Goal: Task Accomplishment & Management: Manage account settings

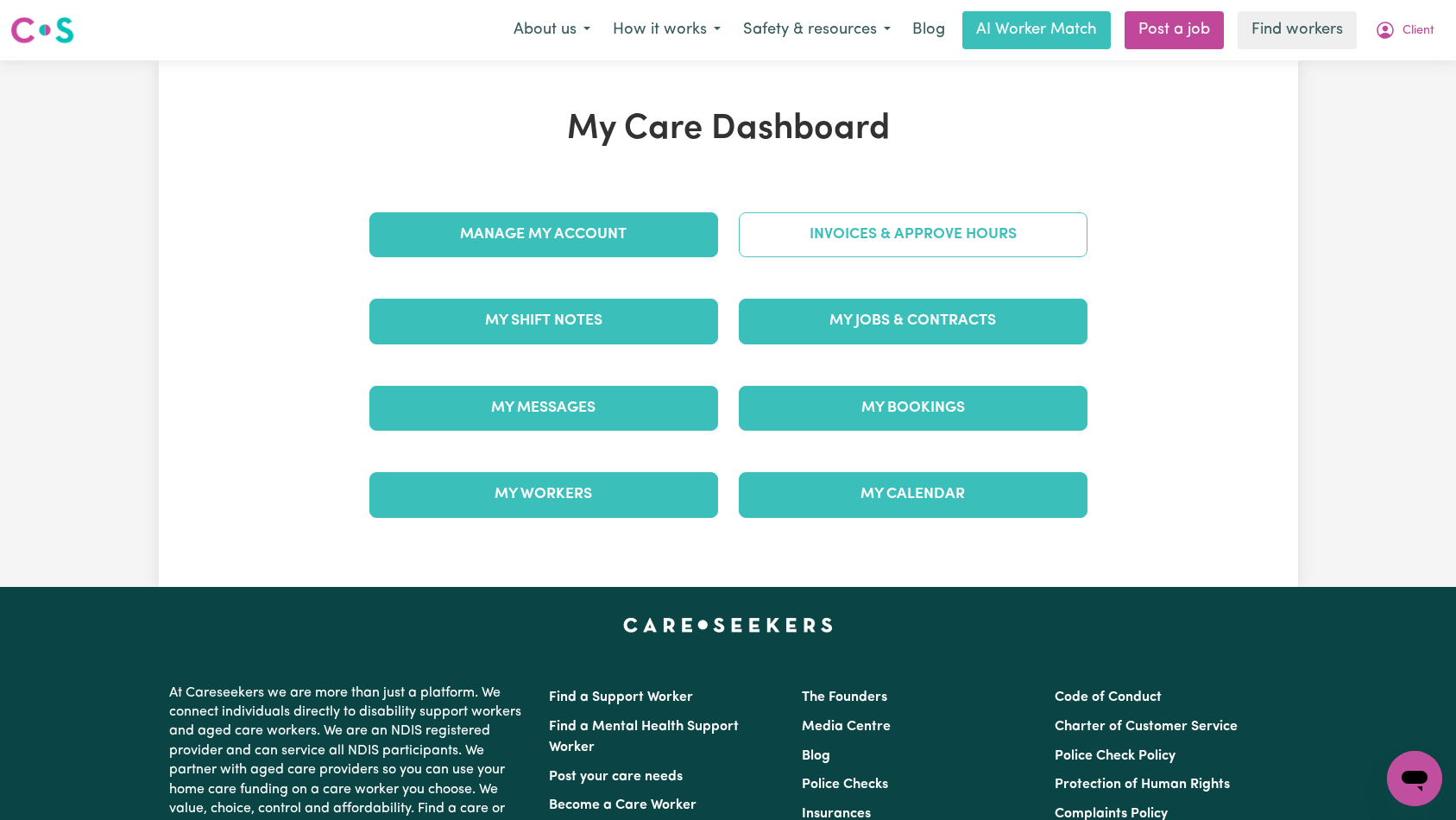
click at [993, 230] on link "Invoices & Approve Hours" at bounding box center [913, 235] width 348 height 45
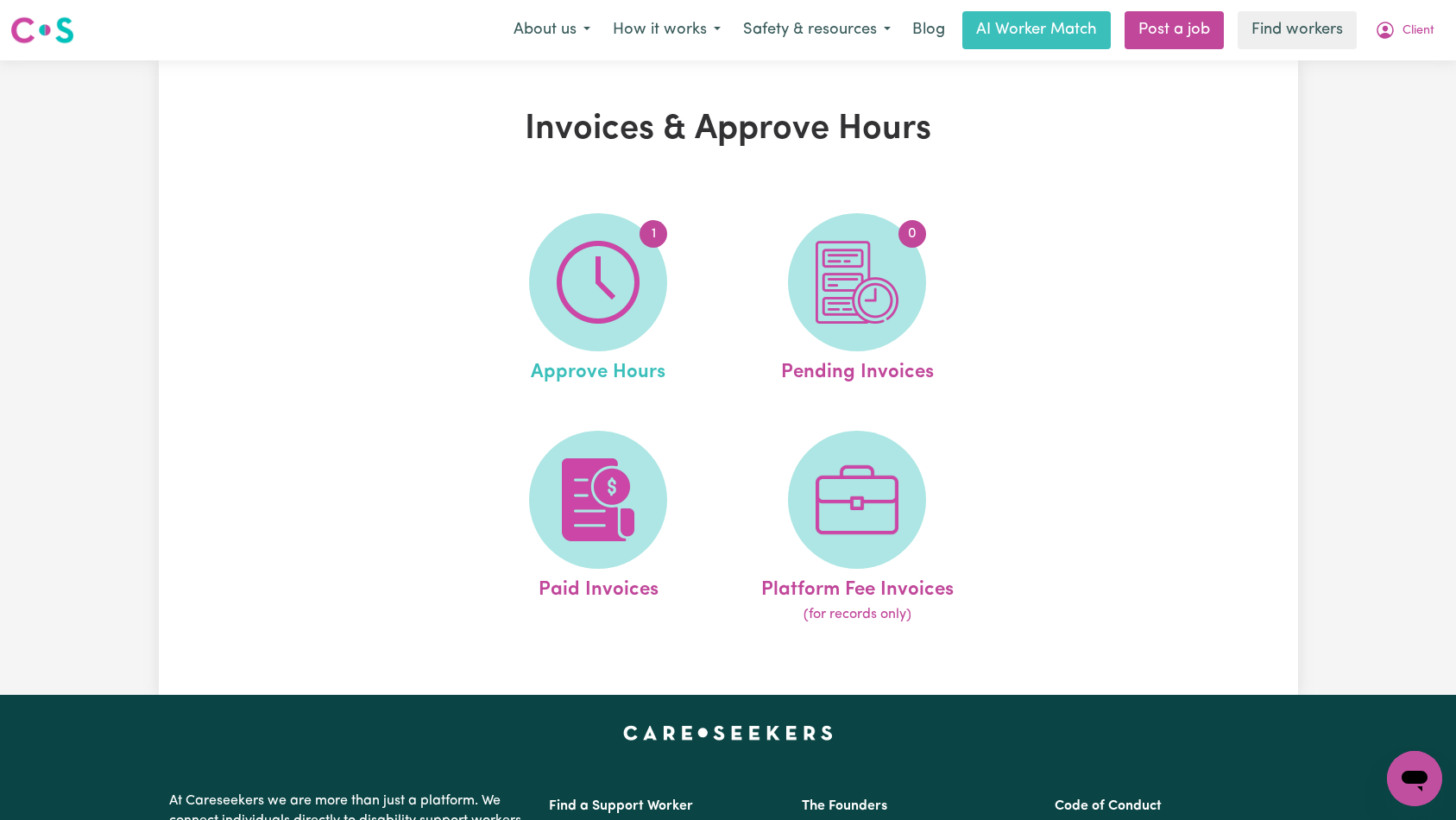
click at [476, 287] on link "1 Approve Hours" at bounding box center [598, 300] width 249 height 174
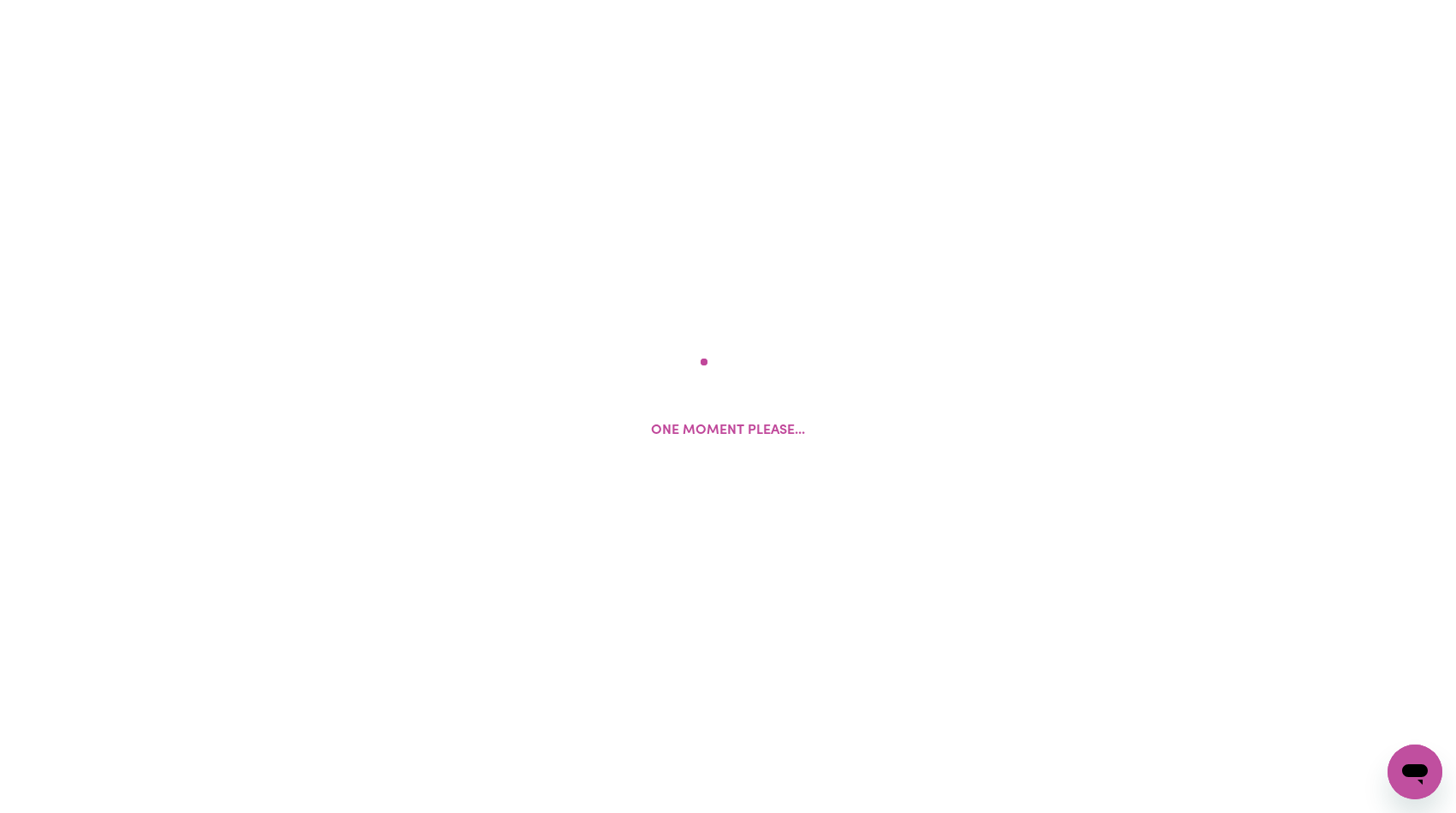
click at [559, 273] on div "One moment please..." at bounding box center [728, 406] width 1456 height 813
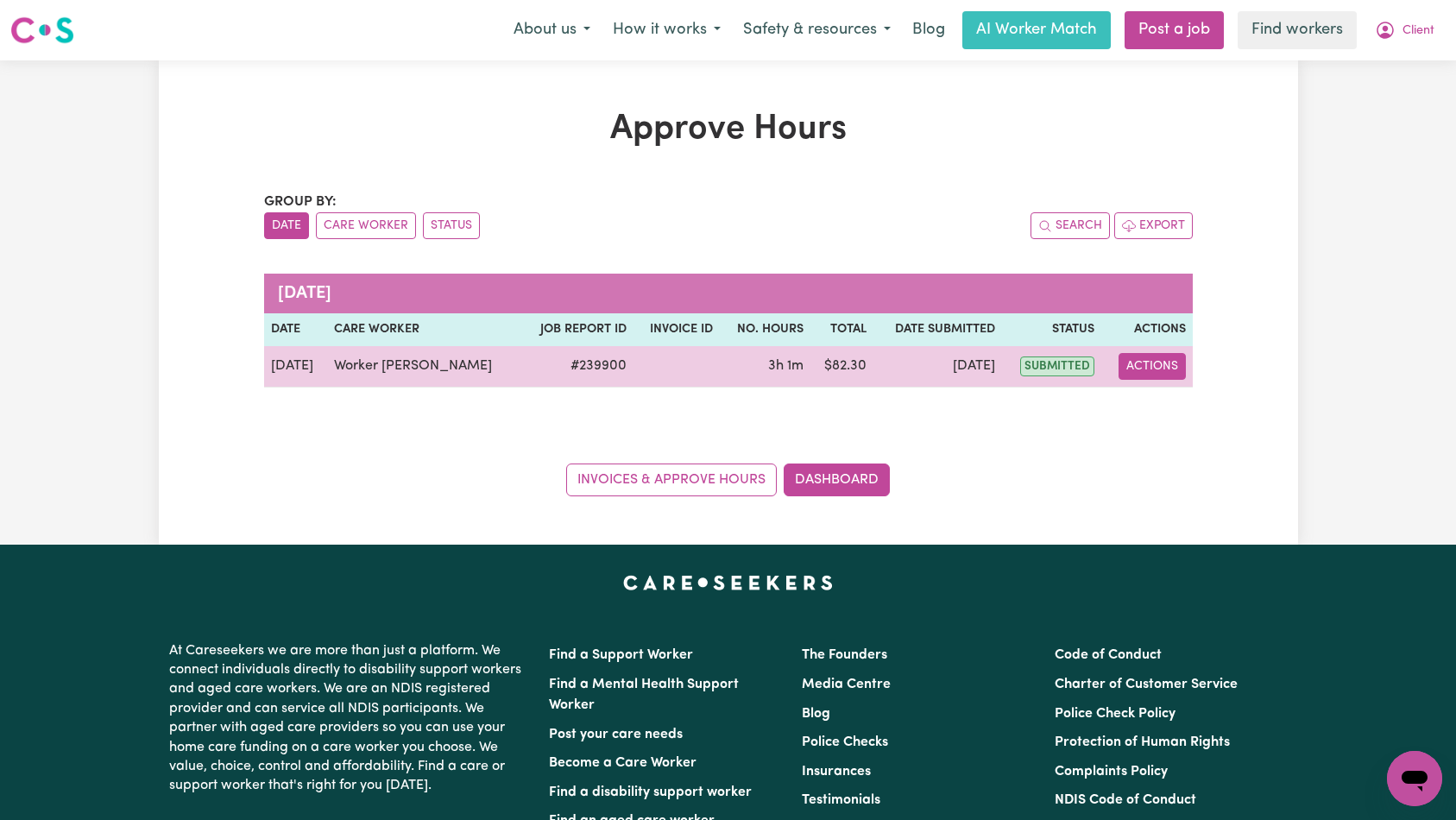
click at [1154, 371] on button "Actions" at bounding box center [1152, 366] width 67 height 27
click at [1158, 405] on link "View Job Report" at bounding box center [1200, 407] width 147 height 34
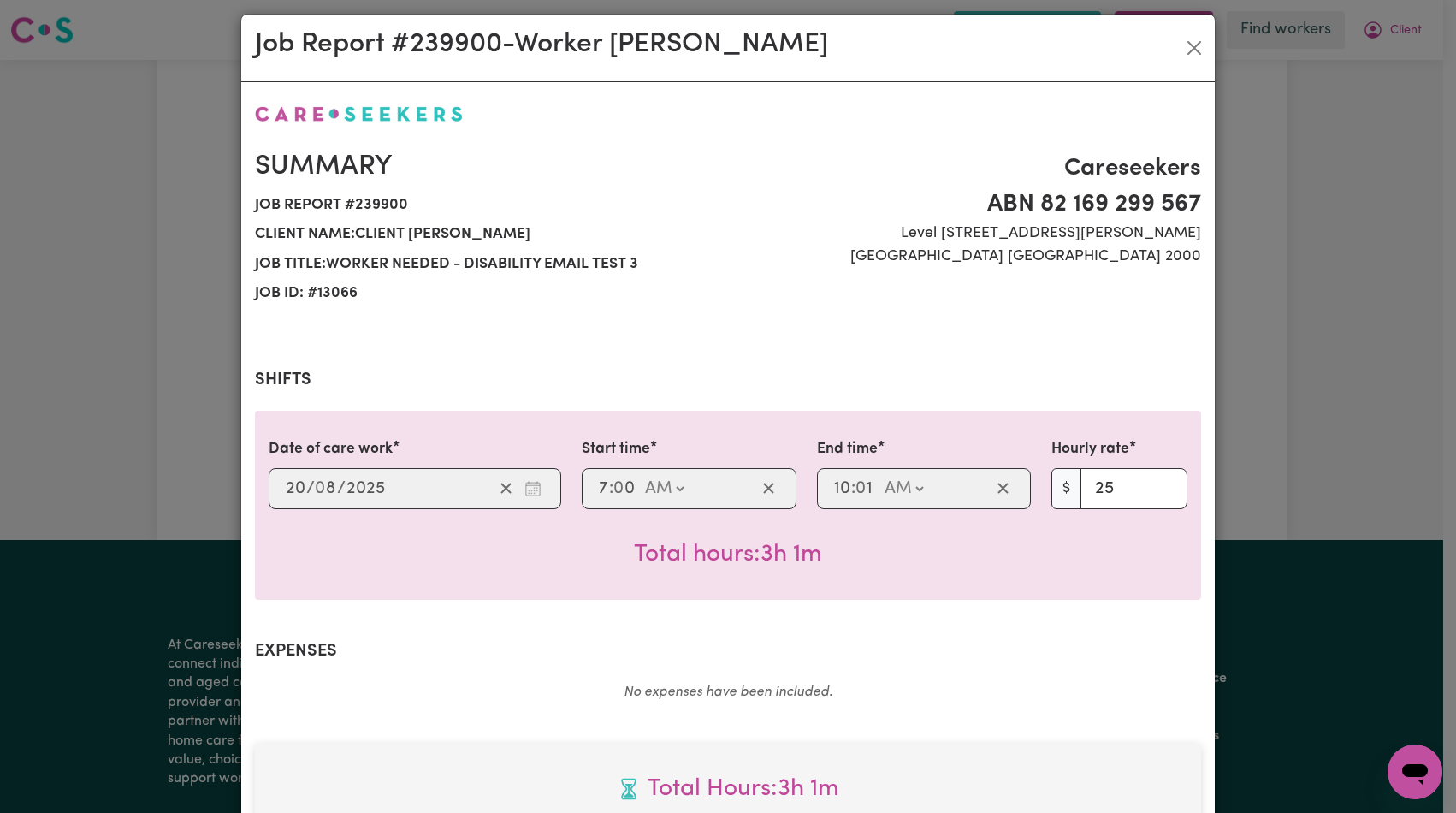
scroll to position [506, 0]
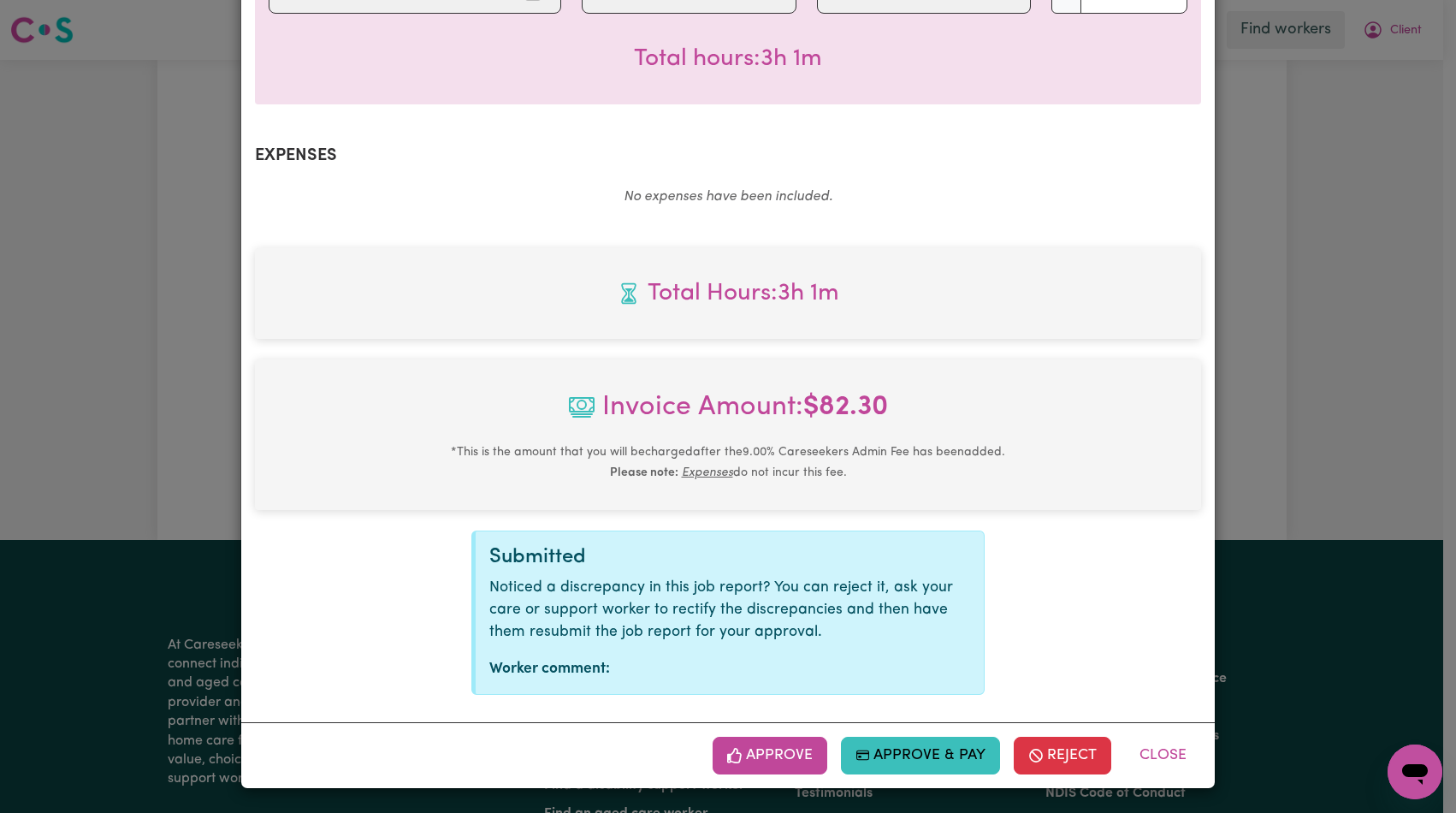
click at [766, 758] on button "Approve" at bounding box center [770, 756] width 115 height 37
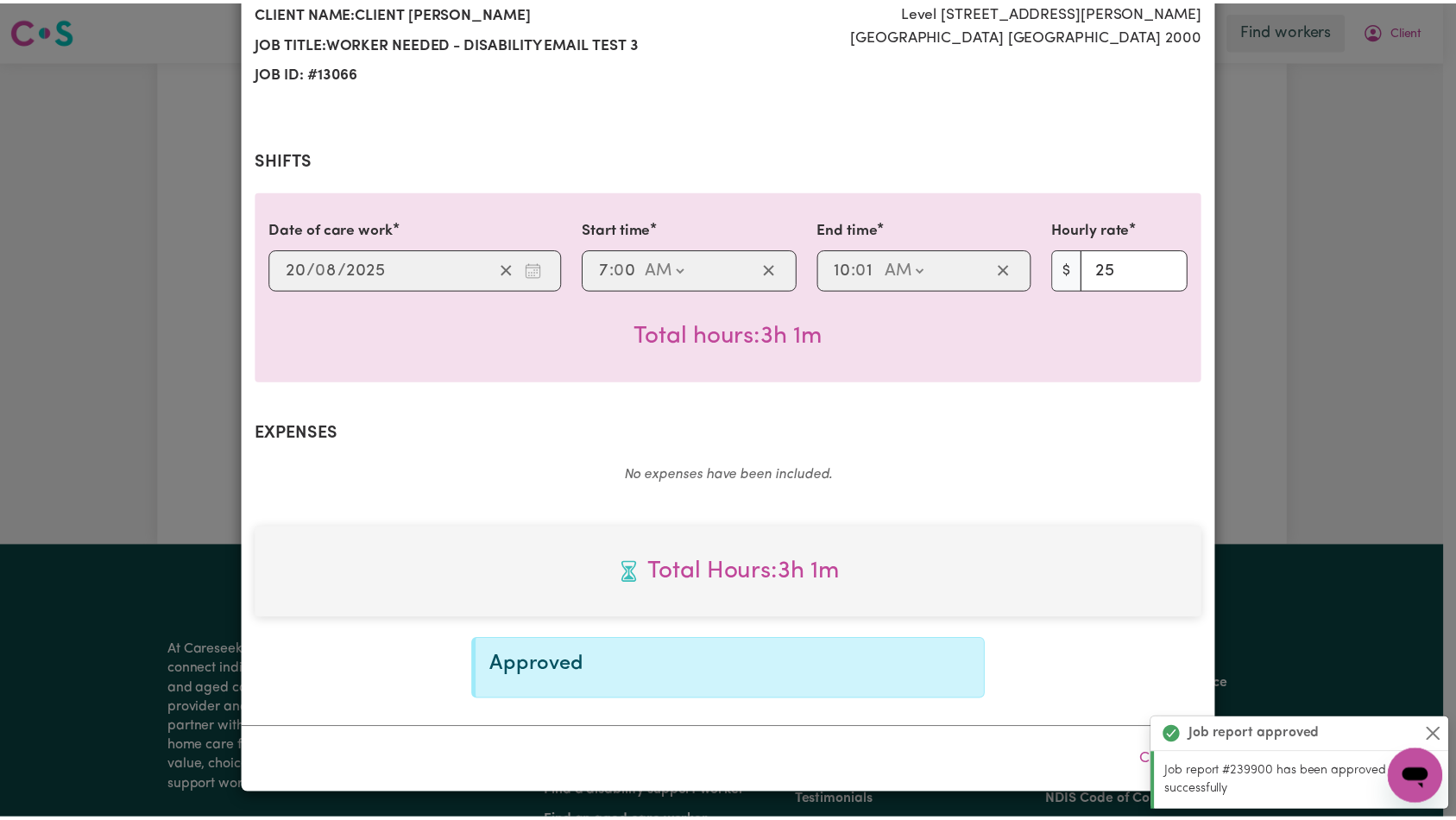
scroll to position [0, 0]
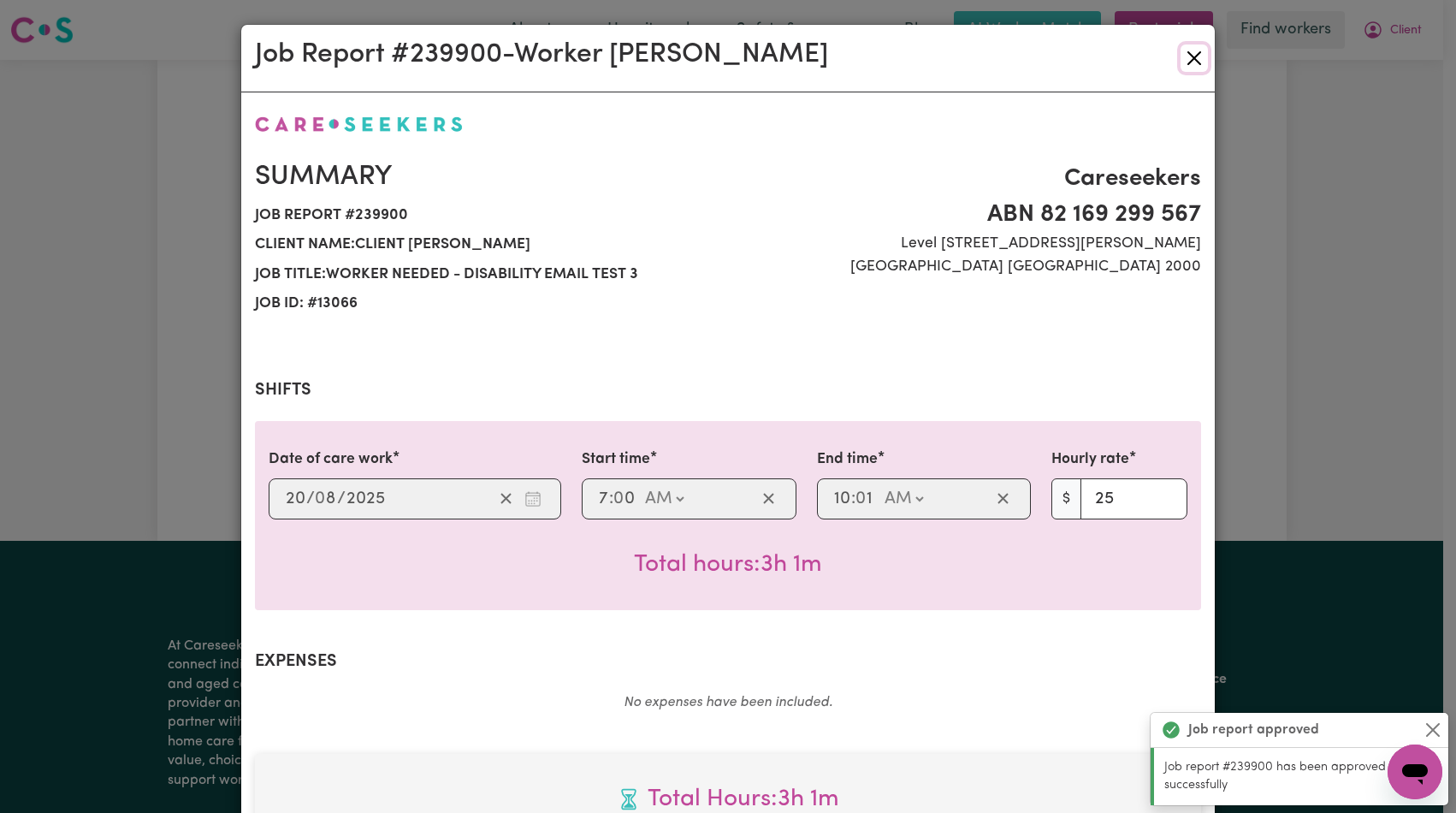
click at [1184, 60] on button "Close" at bounding box center [1194, 58] width 28 height 28
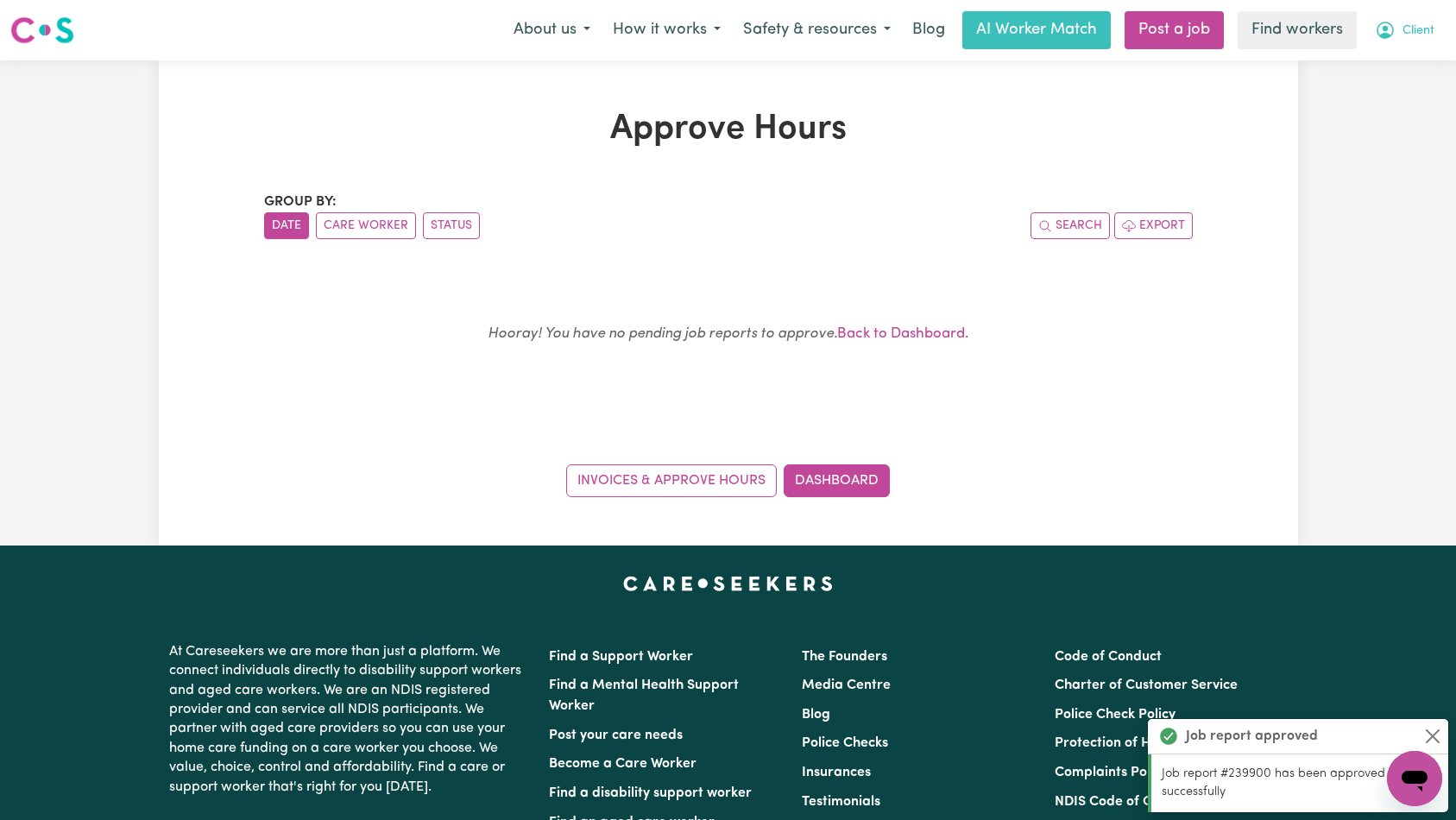
click at [1380, 40] on button "Client" at bounding box center [1404, 30] width 82 height 36
click at [1383, 60] on link "My Dashboard" at bounding box center [1377, 67] width 136 height 33
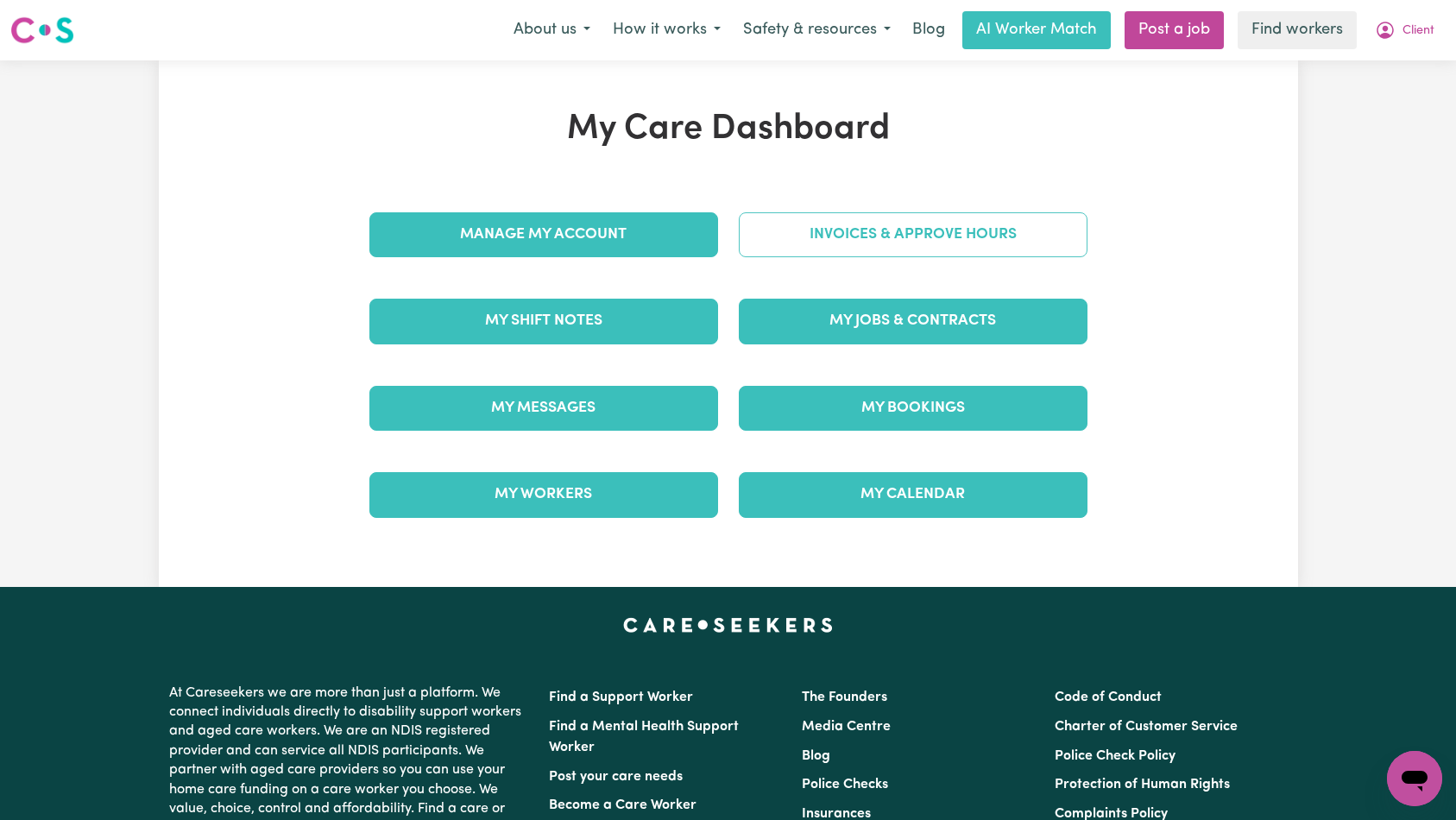
click at [927, 250] on link "Invoices & Approve Hours" at bounding box center [913, 235] width 348 height 45
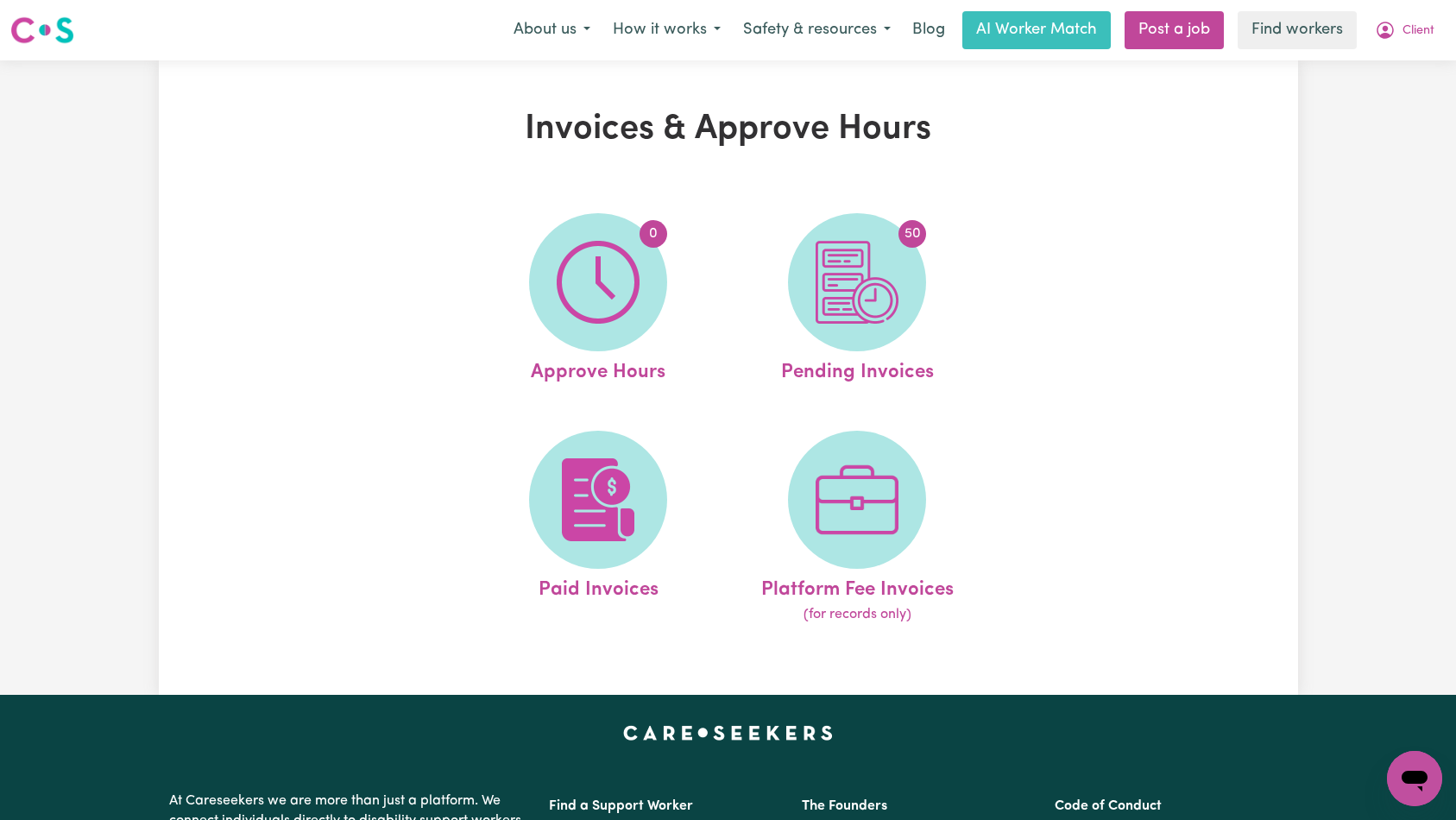
click at [1123, 225] on div "Invoices & Approve Hours 0 Approve Hours 50 Pending Invoices Paid Invoices Plat…" at bounding box center [728, 377] width 1139 height 538
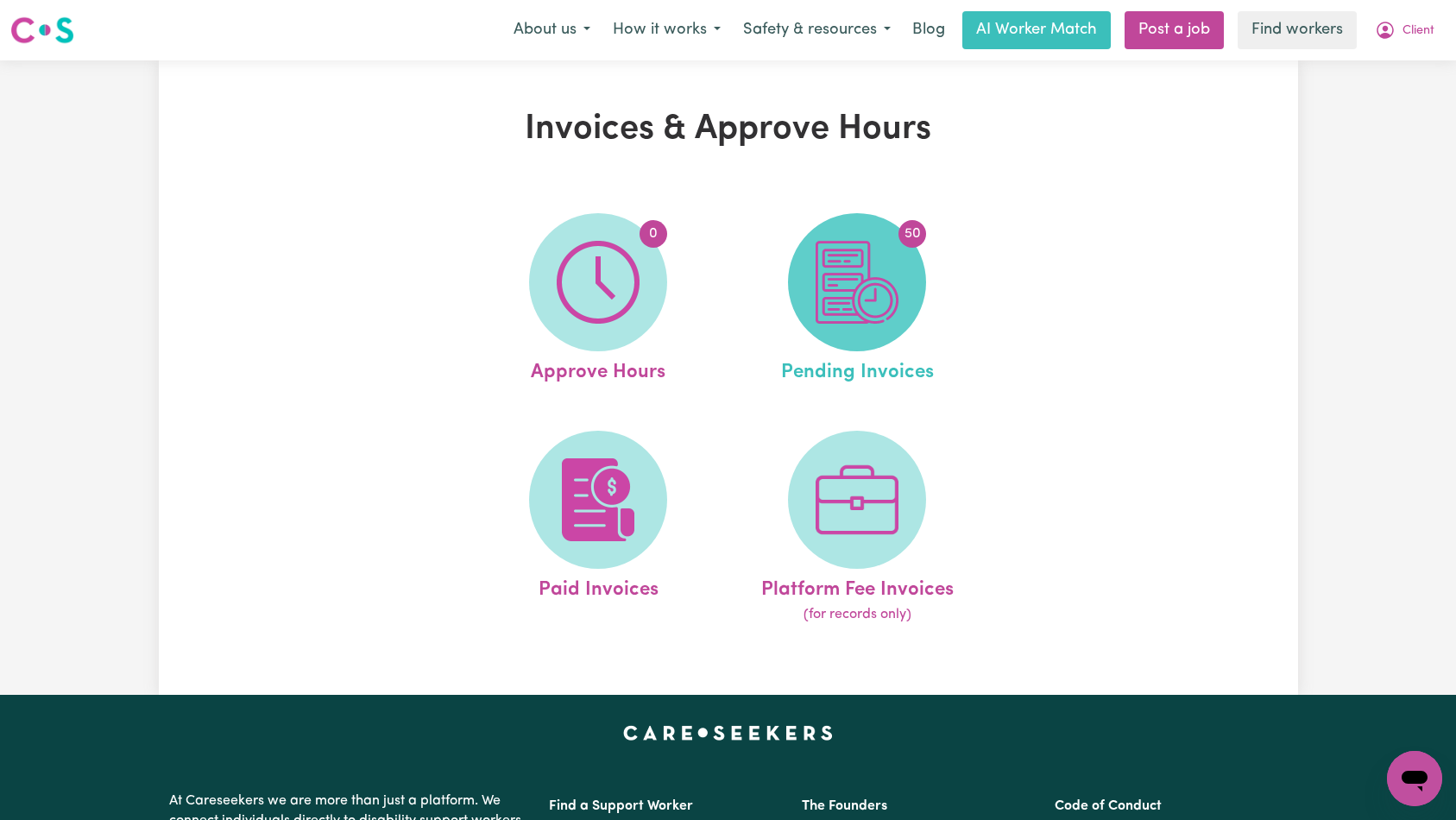
click at [878, 250] on img at bounding box center [857, 282] width 83 height 83
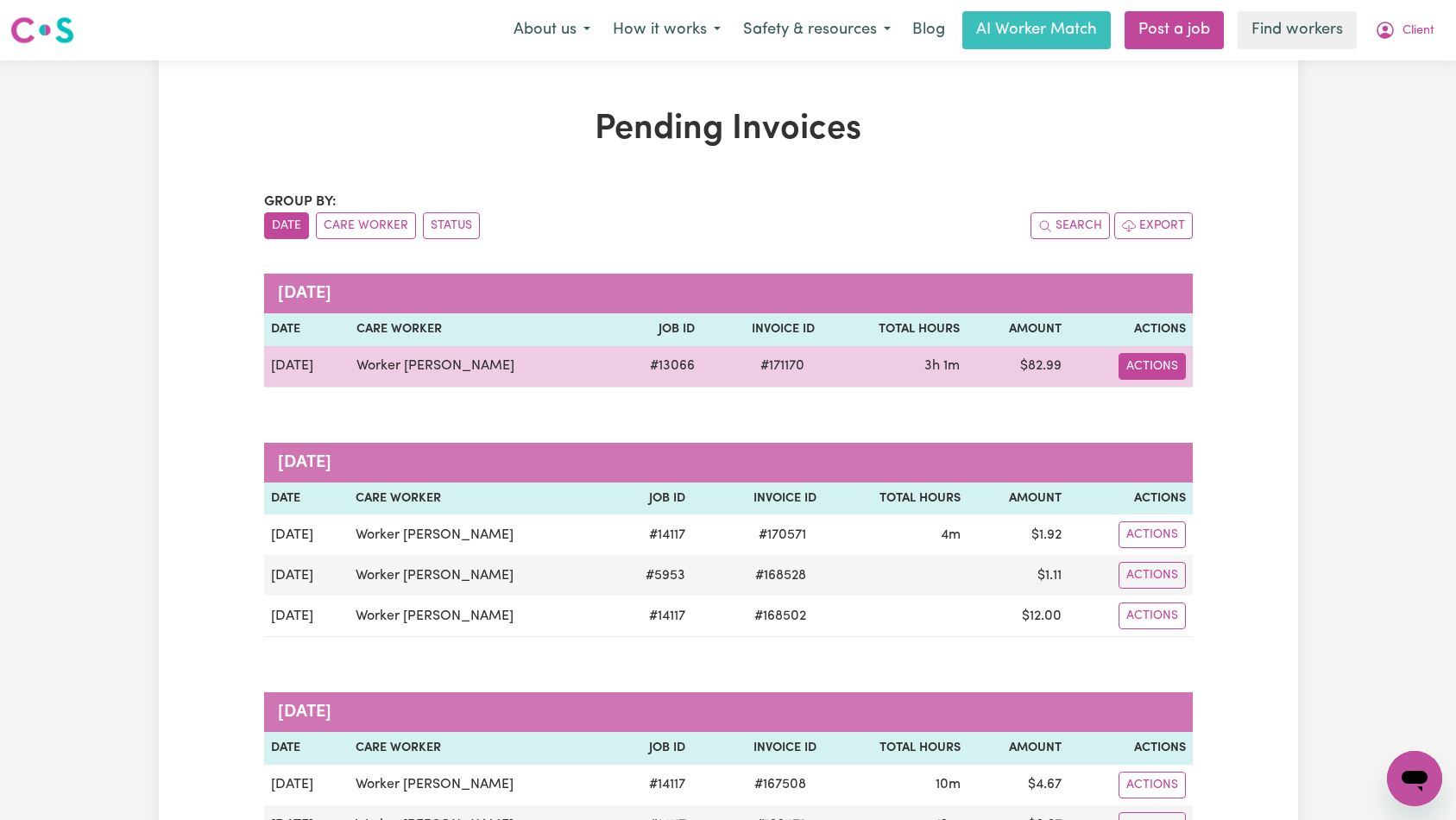
click at [1124, 365] on button "Actions" at bounding box center [1152, 366] width 67 height 27
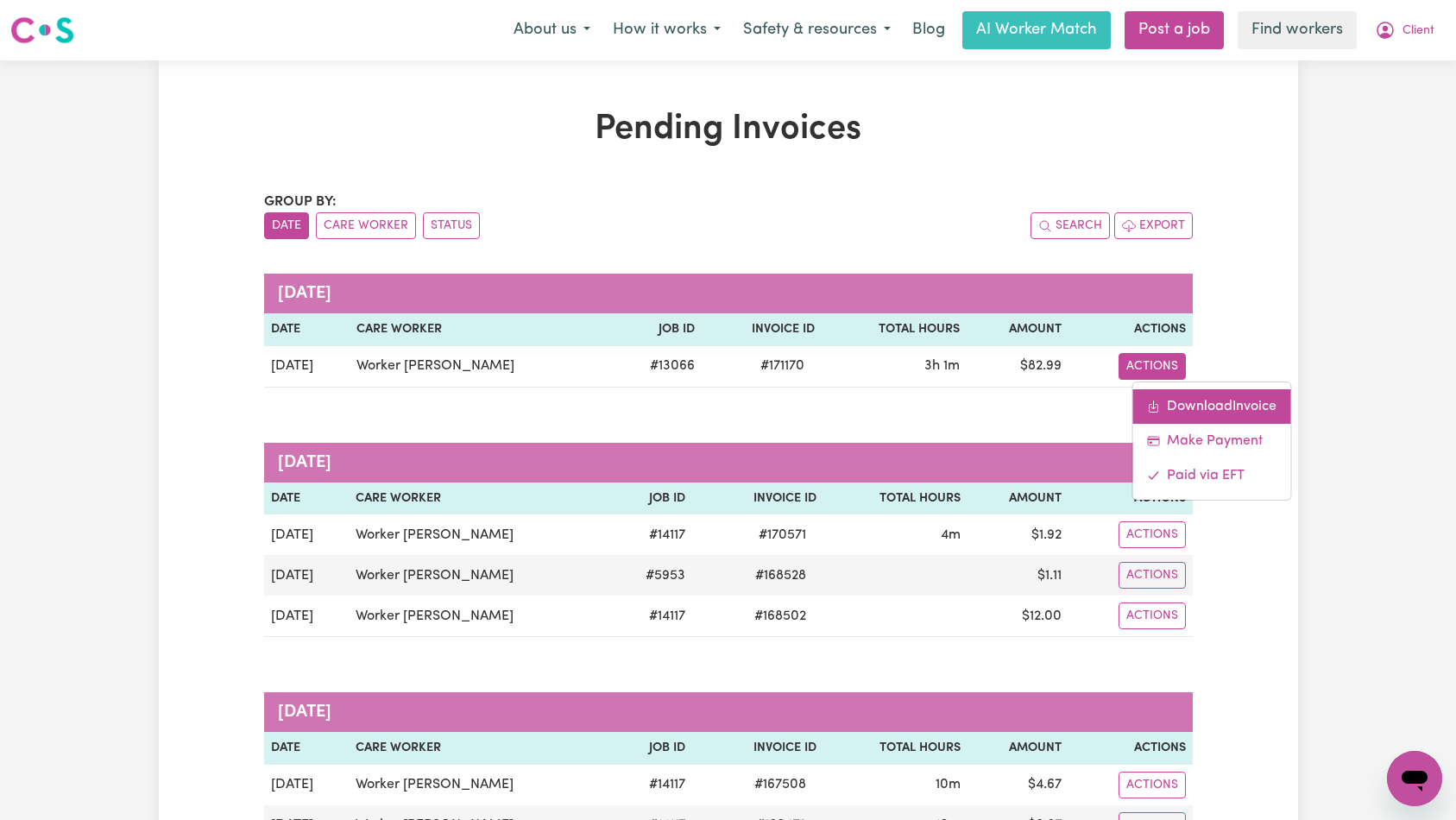
click at [1174, 397] on link "Download Invoice" at bounding box center [1211, 407] width 158 height 34
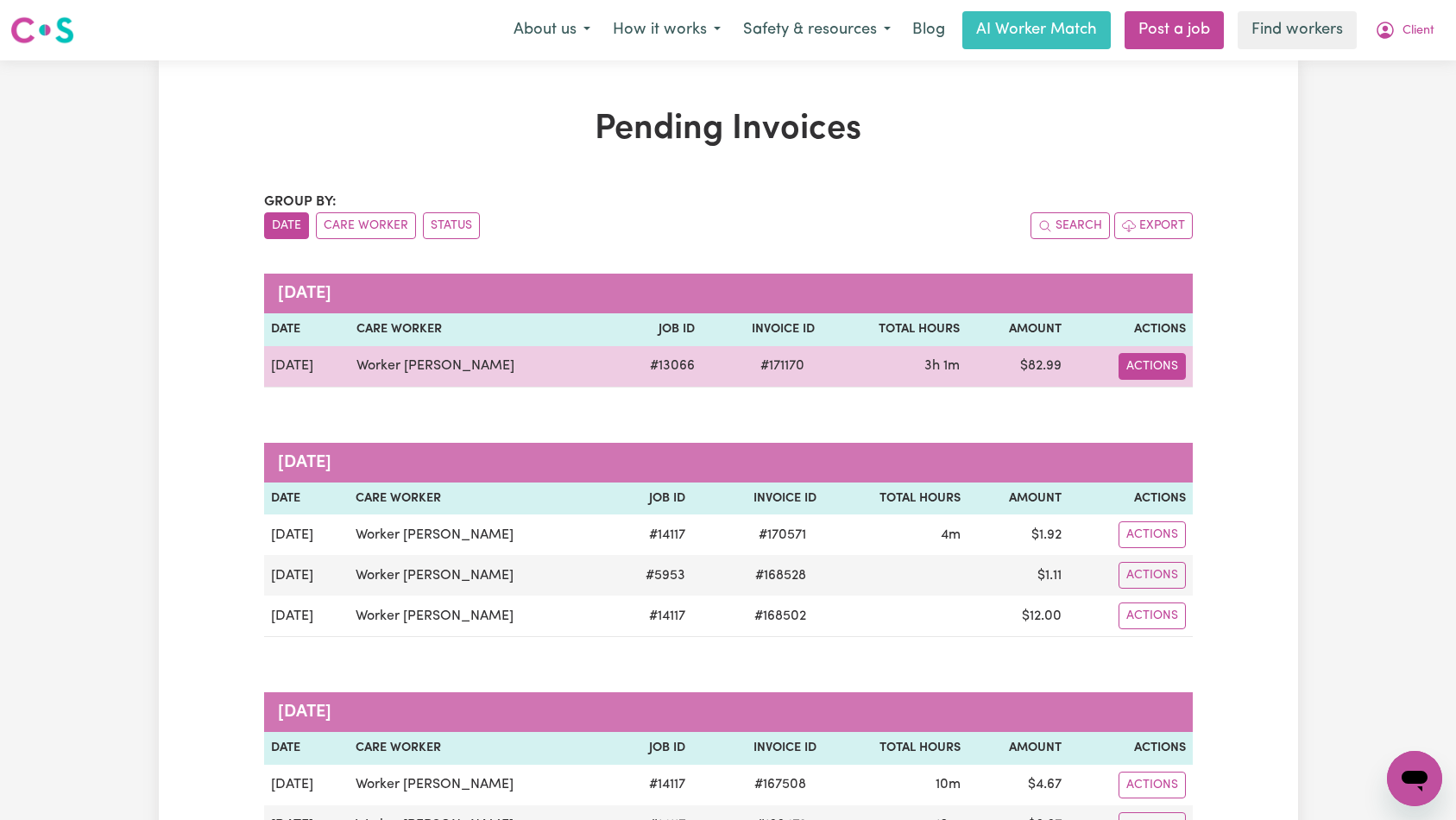
click at [1148, 366] on button "Actions" at bounding box center [1152, 366] width 67 height 27
click at [1164, 391] on link "Download Invoice" at bounding box center [1211, 407] width 158 height 34
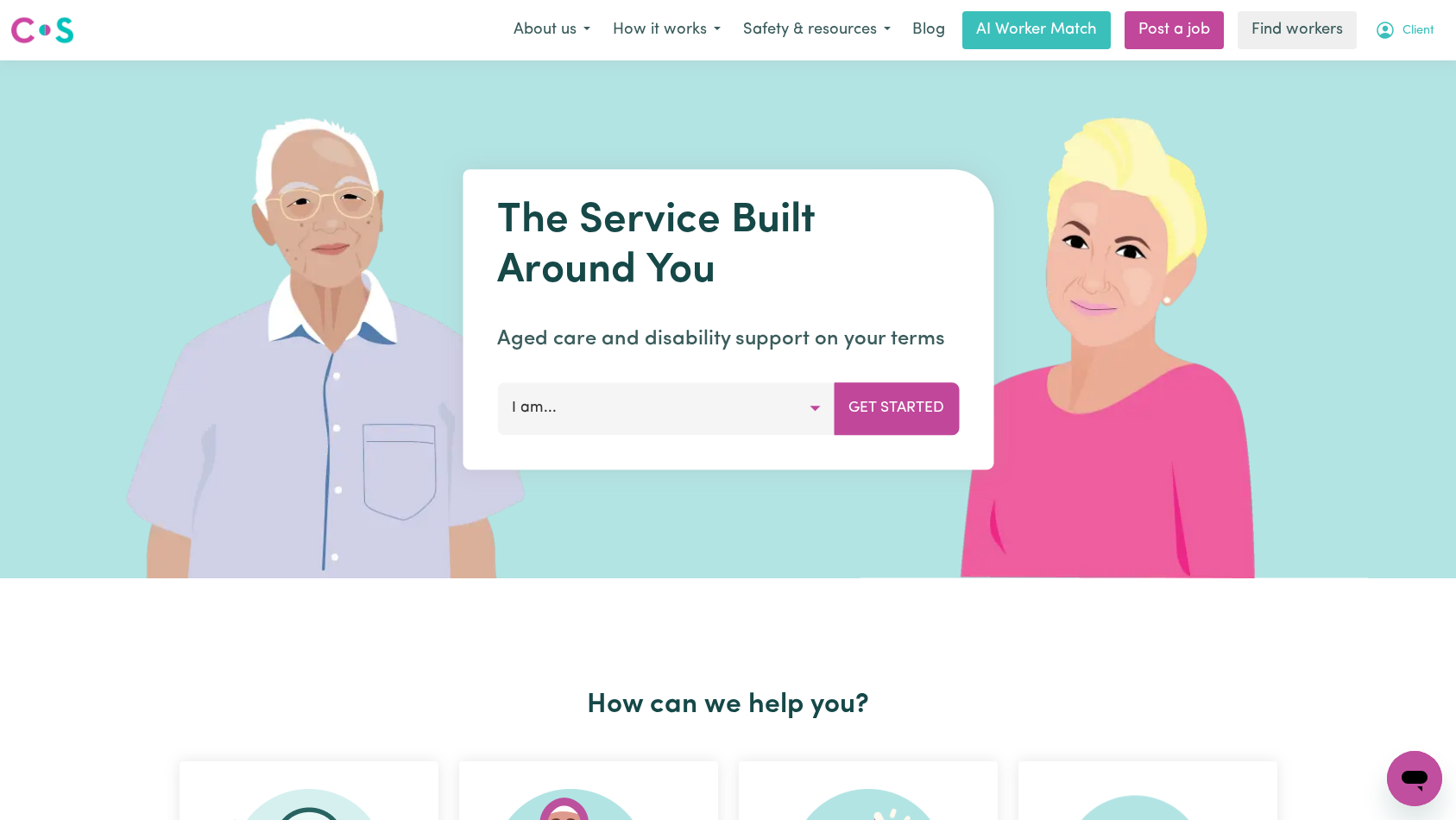
click at [1413, 39] on span "Client" at bounding box center [1418, 31] width 32 height 19
click at [1417, 75] on link "My Dashboard" at bounding box center [1377, 67] width 136 height 33
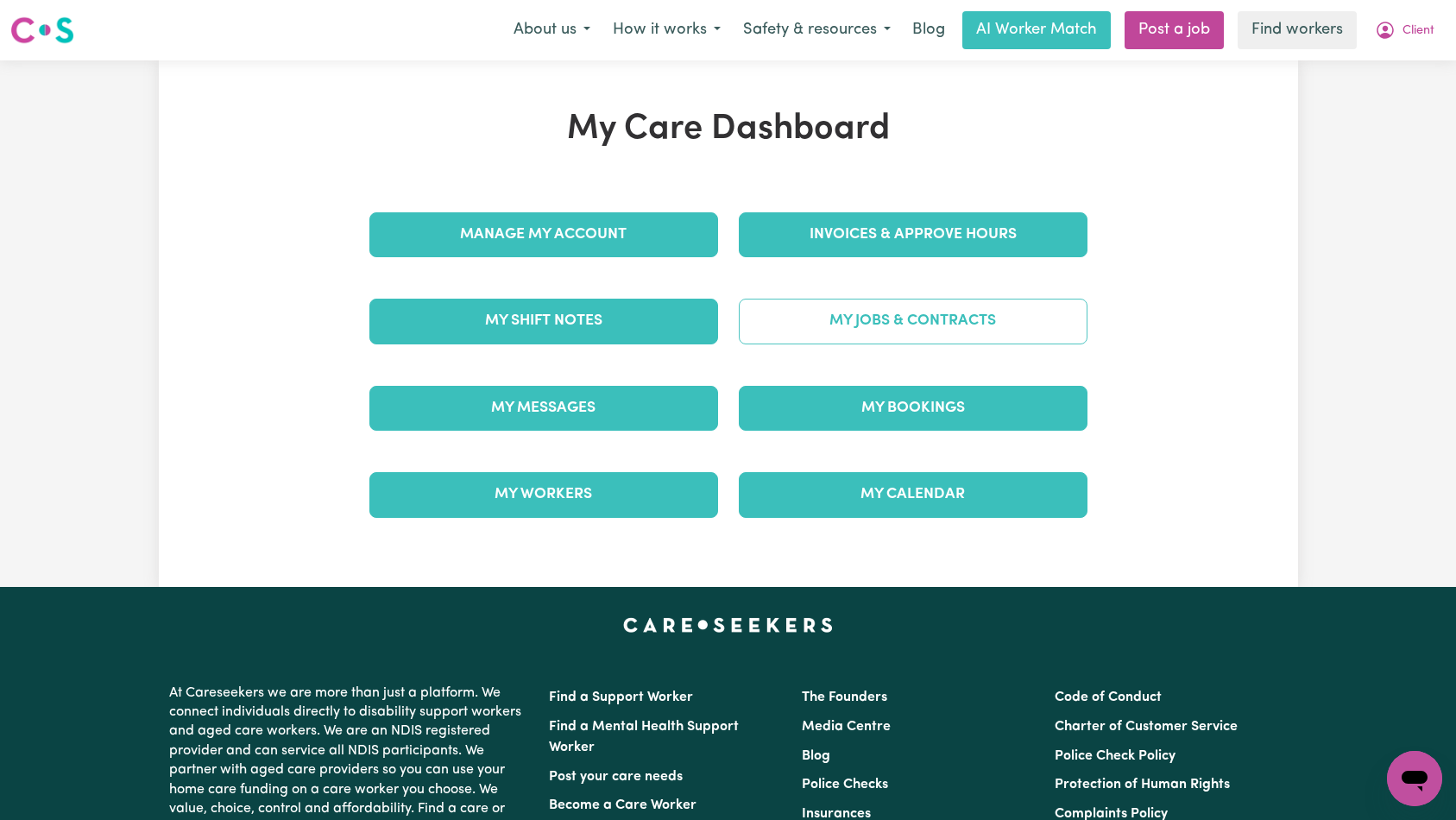
click at [886, 322] on link "My Jobs & Contracts" at bounding box center [913, 322] width 348 height 45
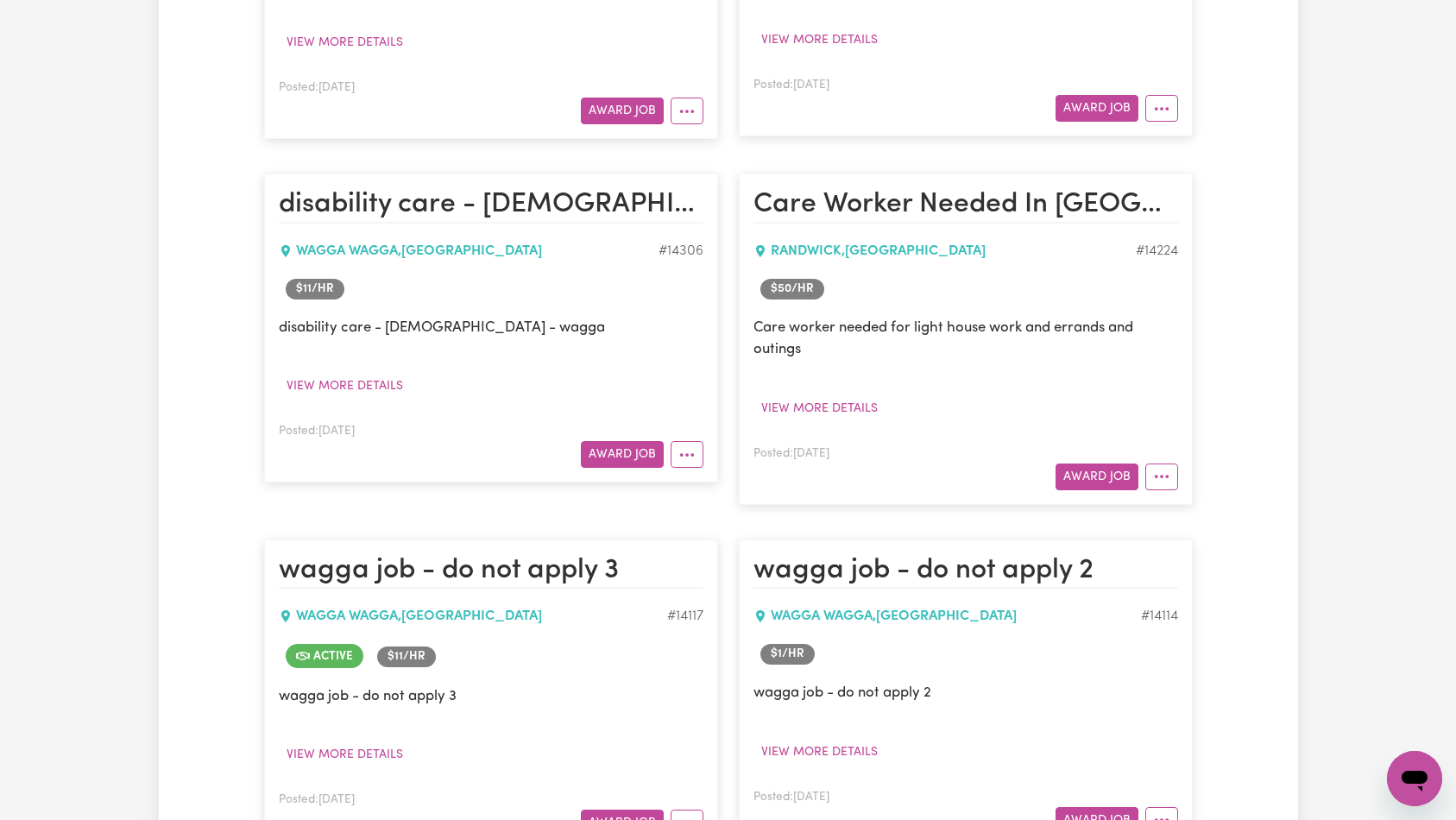
scroll to position [2933, 0]
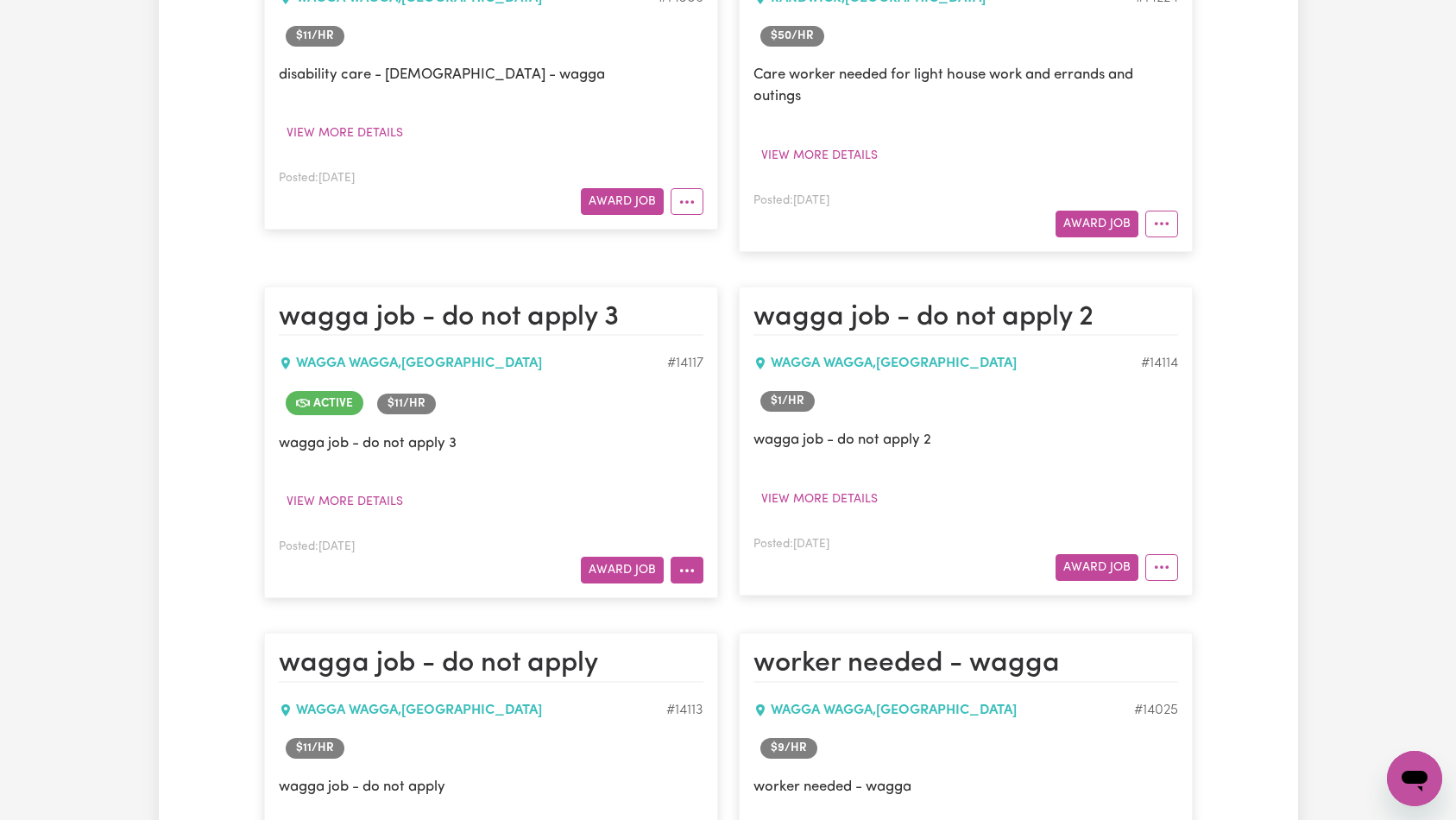
click at [693, 564] on icon "More options" at bounding box center [687, 570] width 17 height 17
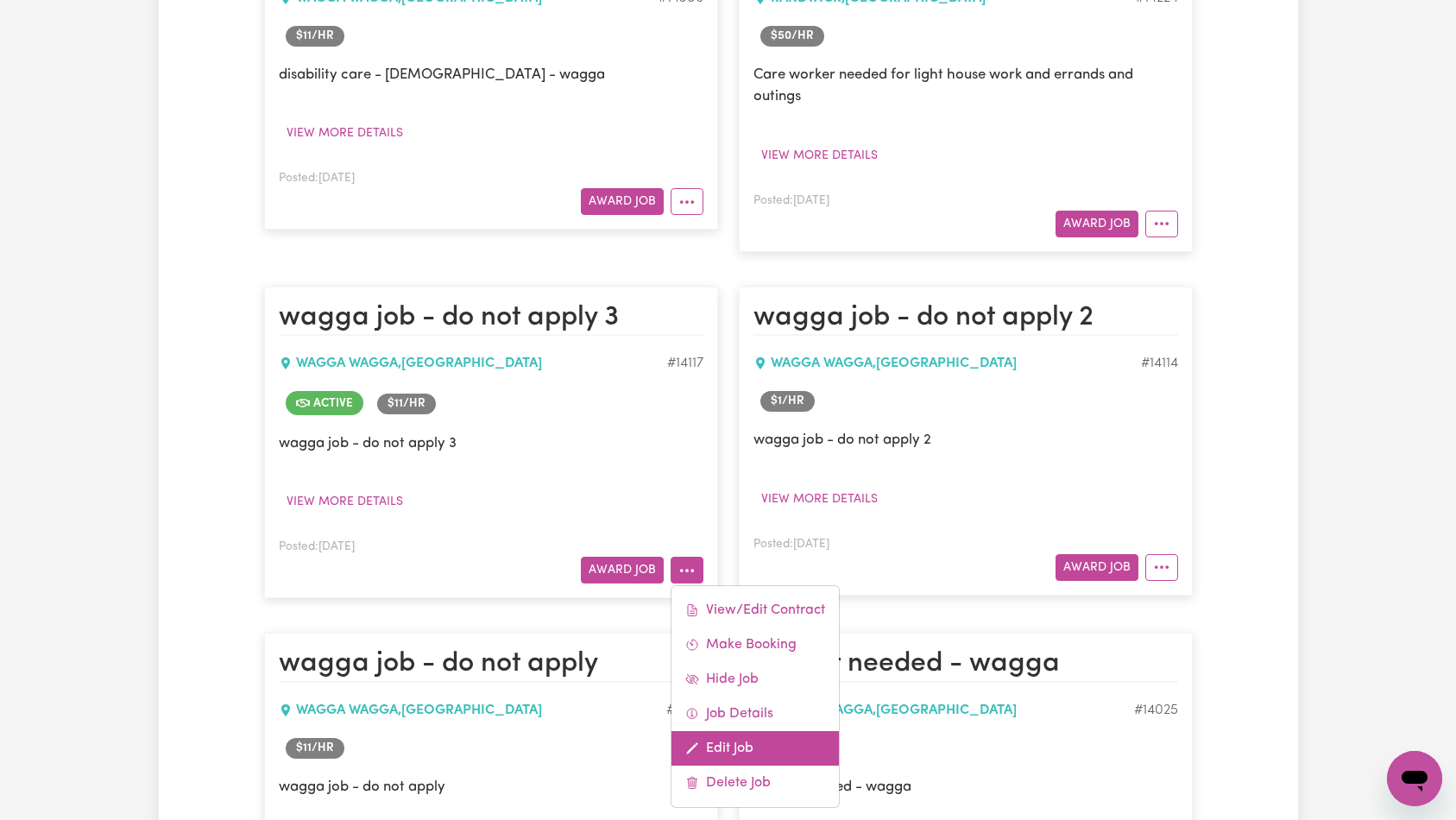
click at [758, 751] on link "Edit Job" at bounding box center [755, 748] width 168 height 34
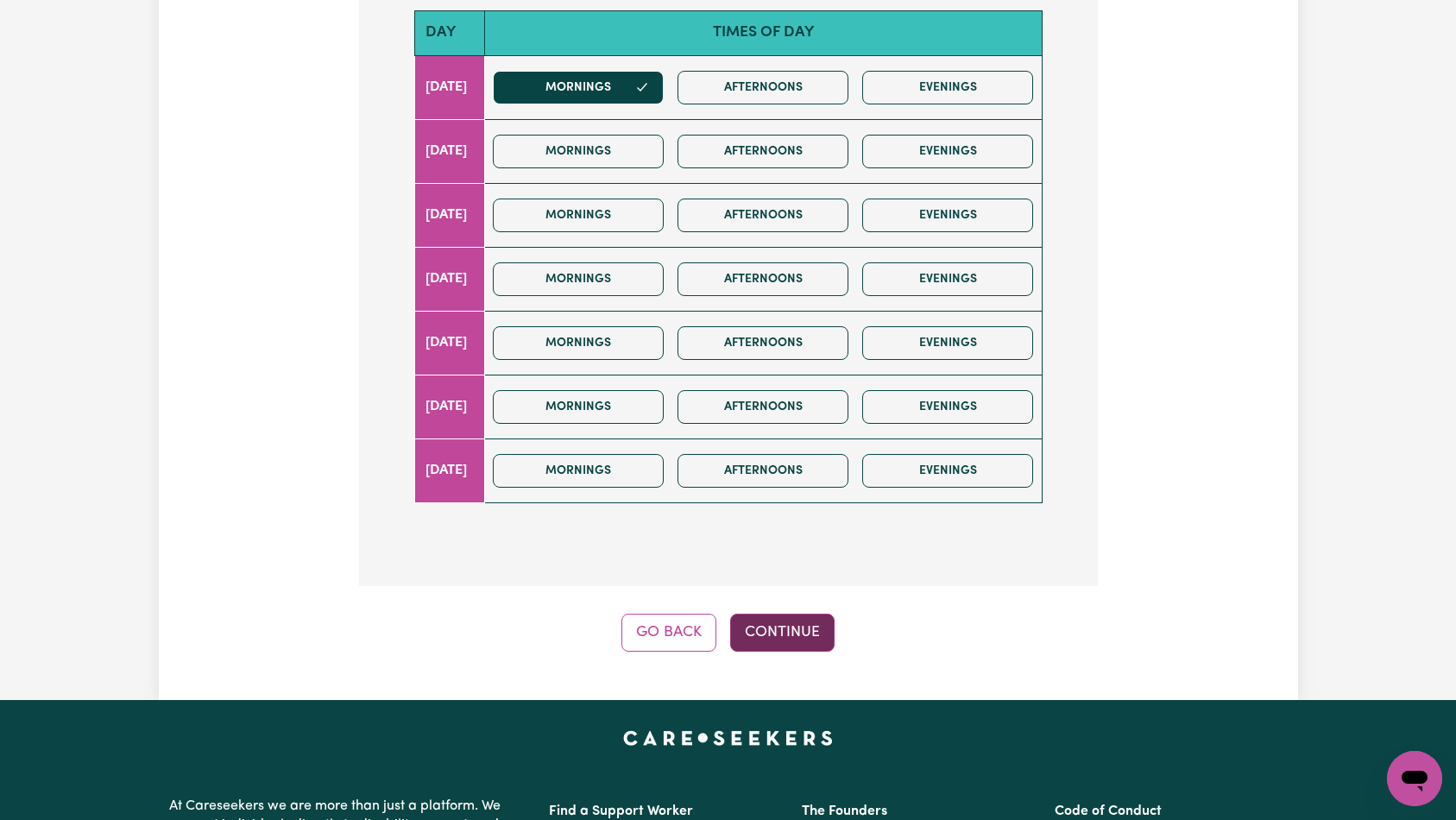
click at [803, 625] on button "Continue" at bounding box center [782, 633] width 104 height 38
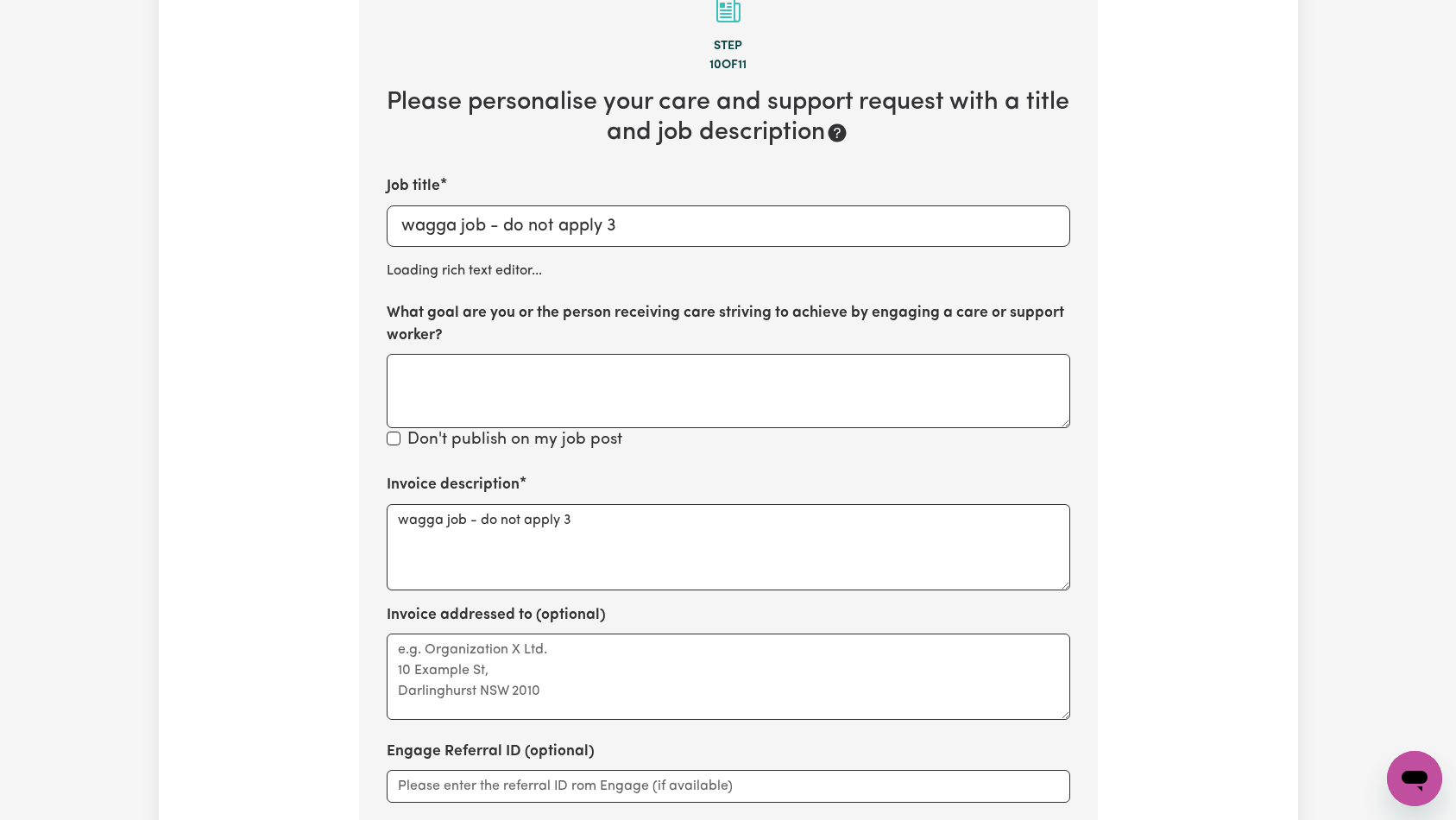
scroll to position [256, 0]
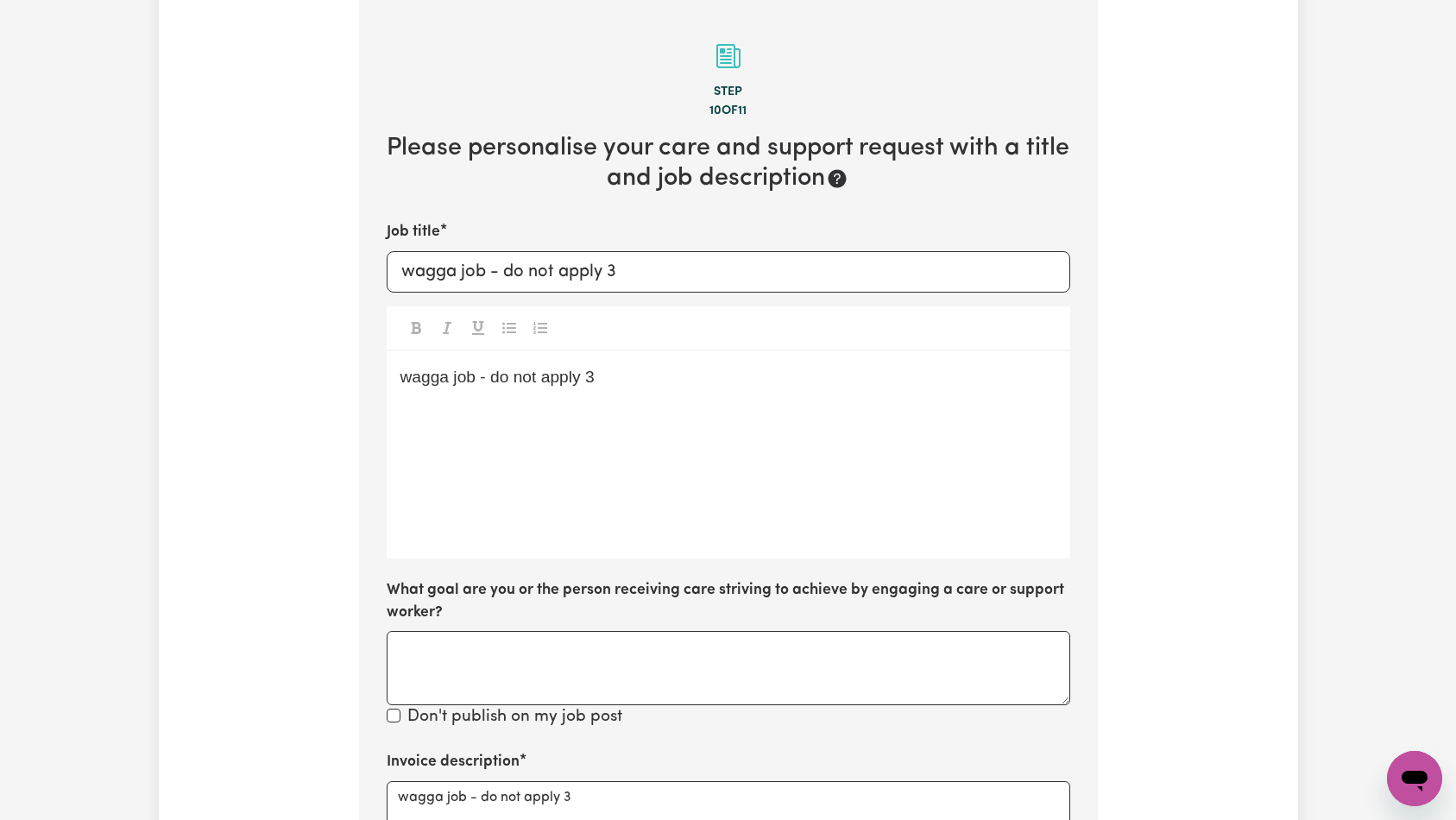
click at [651, 384] on p "wagga job - do not apply 3" at bounding box center [728, 378] width 656 height 25
drag, startPoint x: 1419, startPoint y: 428, endPoint x: 1400, endPoint y: 429, distance: 19.0
click at [1419, 428] on div "Update Job Post wagga job - do not apply 3 Step 10 of 11 Please personalise you…" at bounding box center [728, 595] width 1456 height 1581
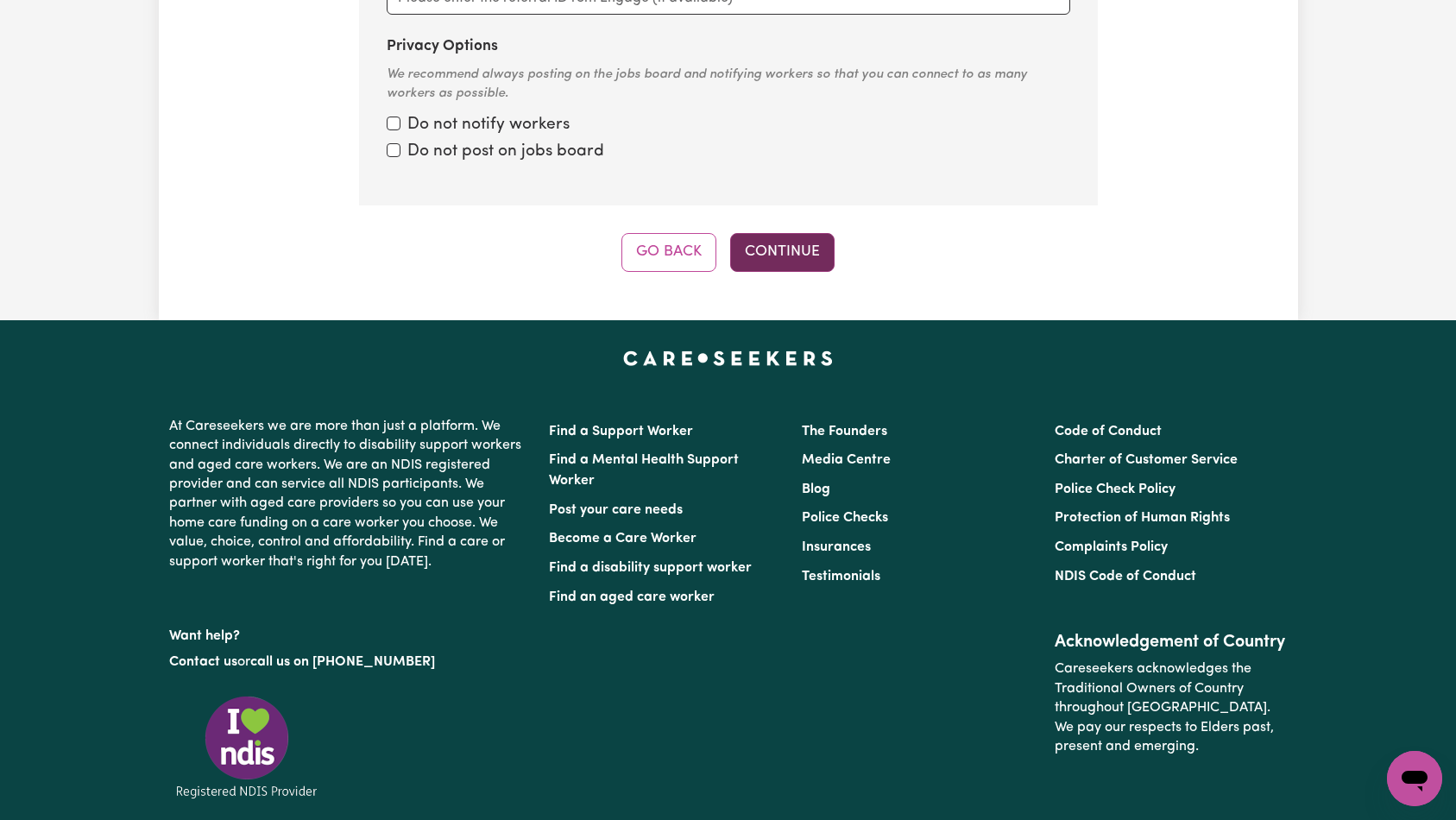
click at [805, 261] on button "Continue" at bounding box center [782, 252] width 104 height 38
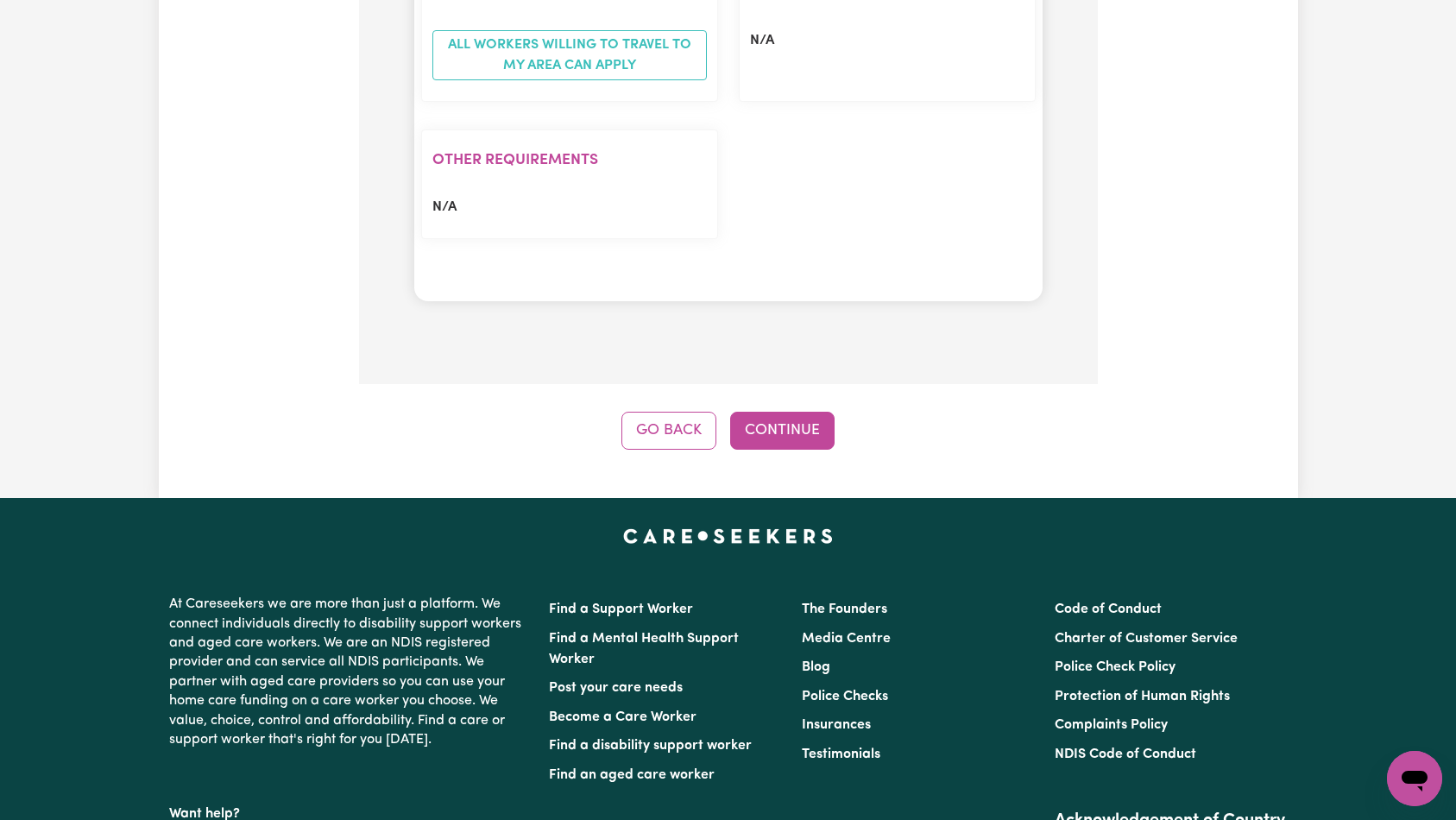
click at [811, 436] on button "Continue" at bounding box center [782, 431] width 104 height 38
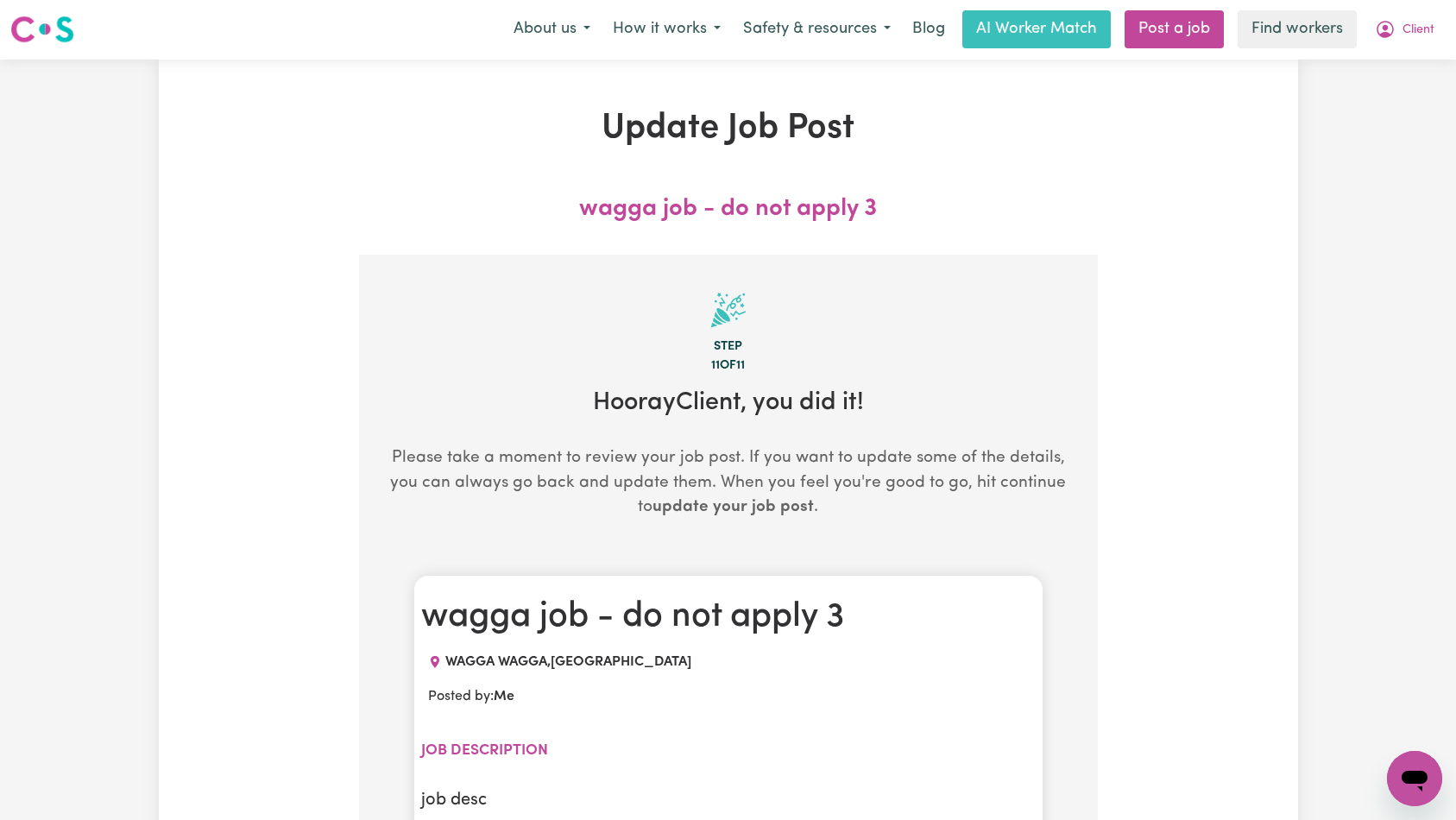
scroll to position [0, 0]
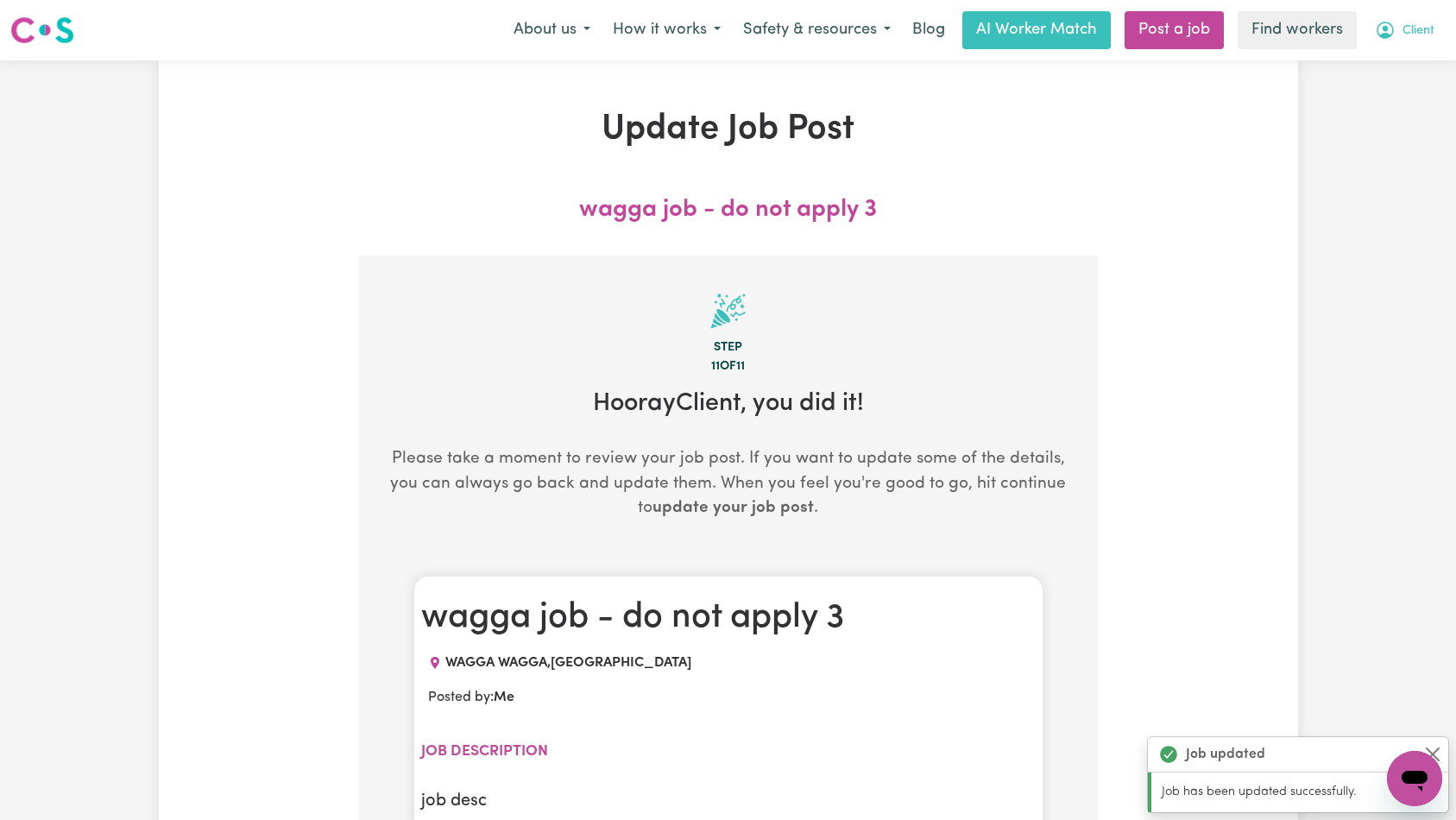
click at [1420, 41] on button "Client" at bounding box center [1404, 30] width 82 height 36
click at [1397, 90] on link "Logout" at bounding box center [1377, 99] width 136 height 33
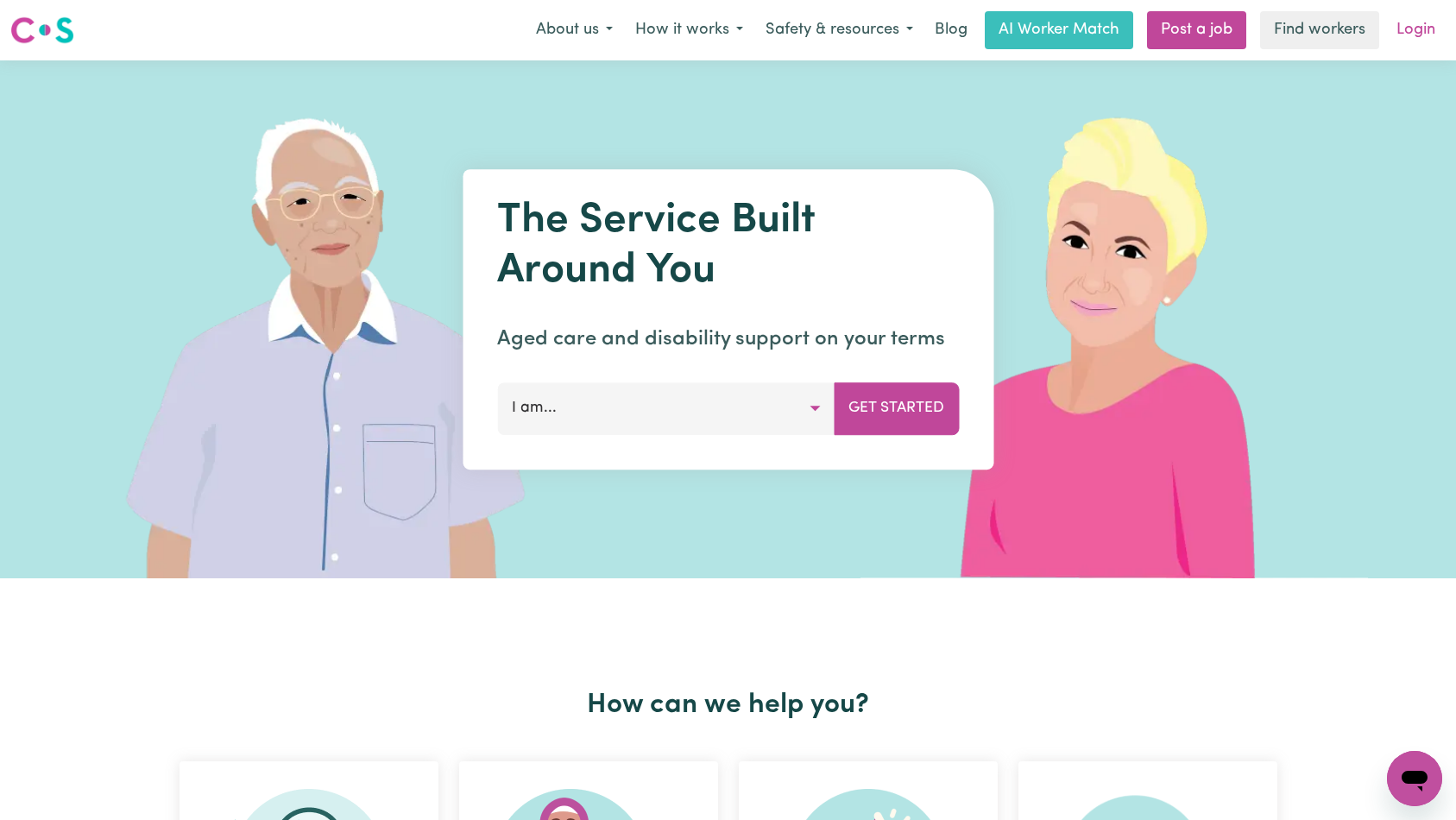
click at [1418, 38] on link "Login" at bounding box center [1416, 30] width 59 height 38
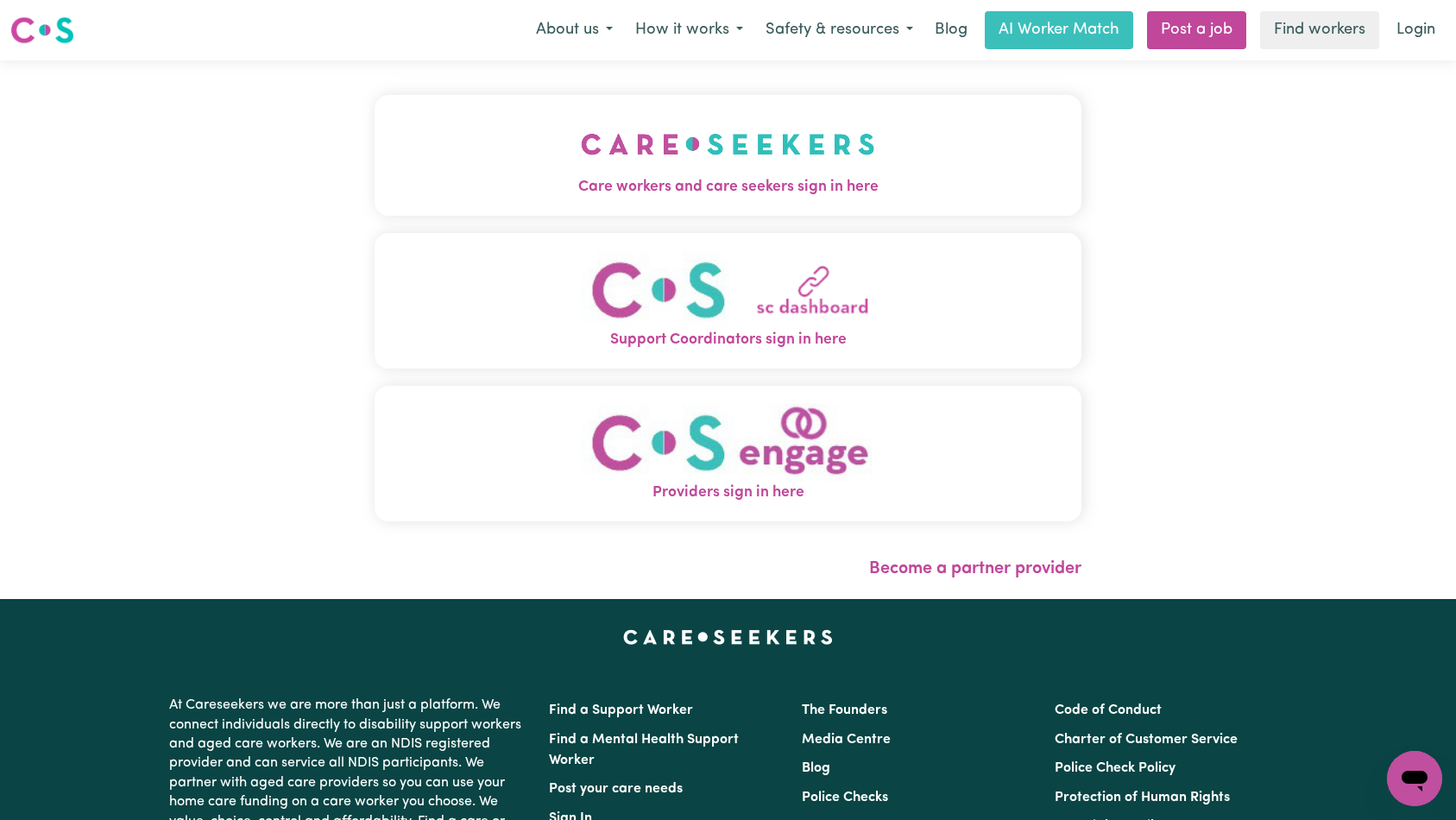
click at [581, 147] on img "Care workers and care seekers sign in here" at bounding box center [728, 144] width 294 height 64
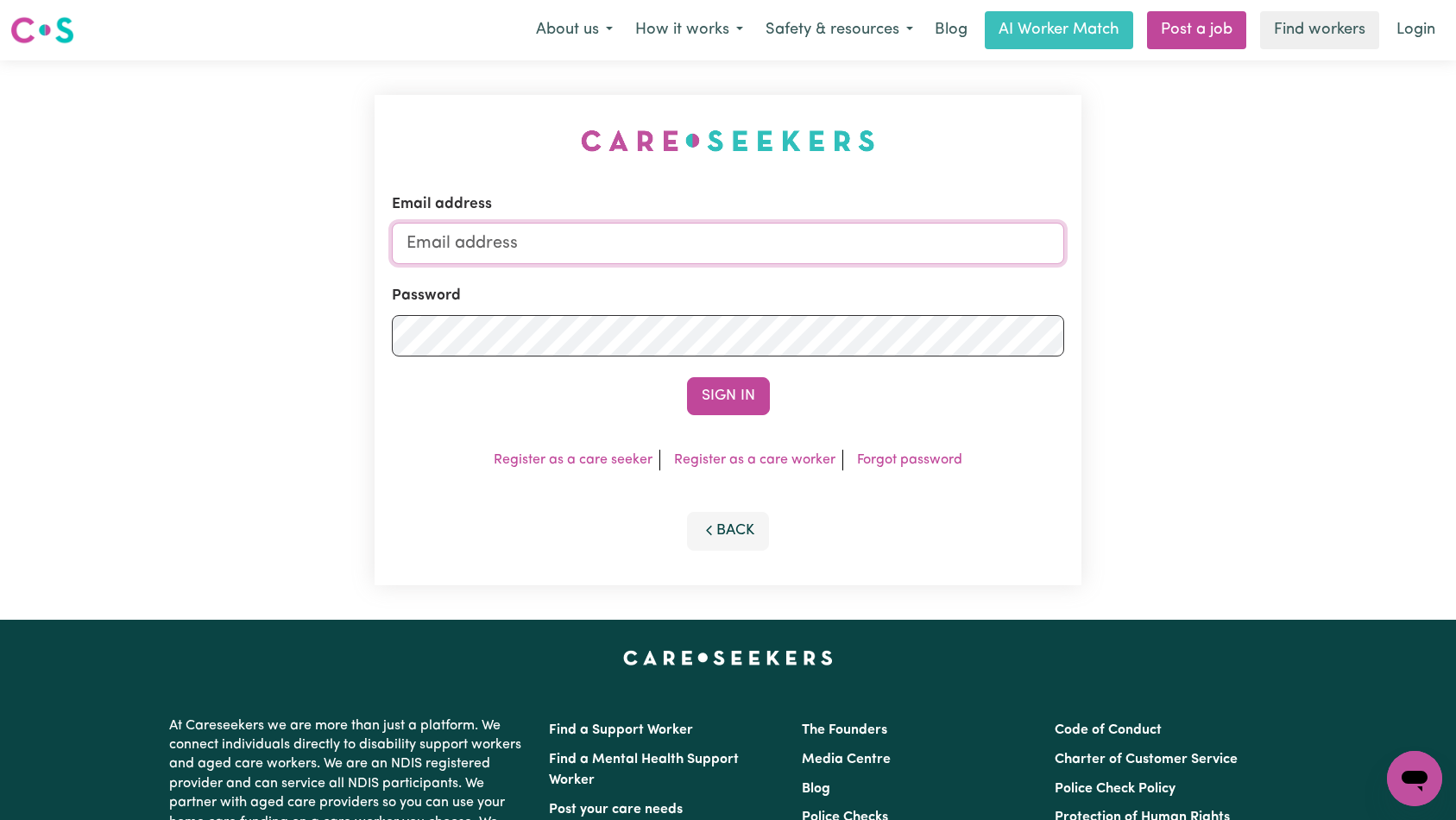
click at [836, 256] on input "Email address" at bounding box center [729, 243] width 673 height 41
type input "[EMAIL_ADDRESS][DOMAIN_NAME]"
click at [734, 410] on button "Sign In" at bounding box center [728, 396] width 83 height 38
